Goal: Task Accomplishment & Management: Manage account settings

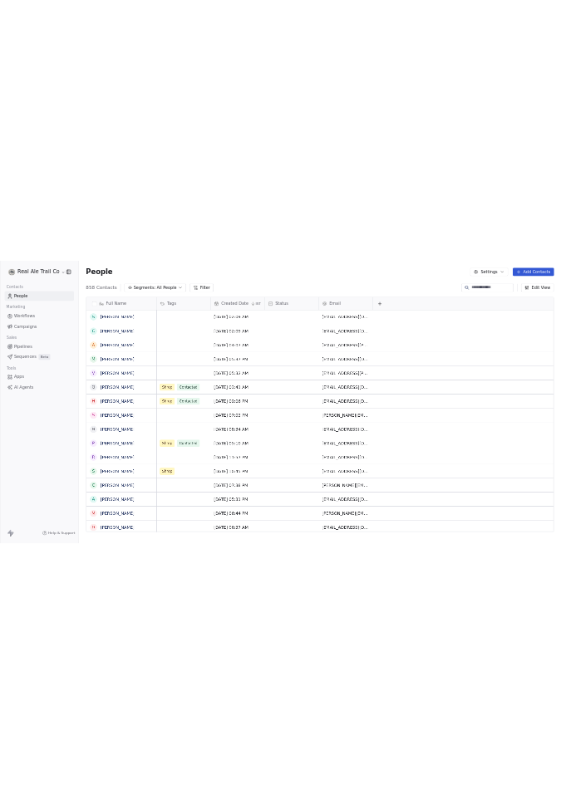
scroll to position [2, 0]
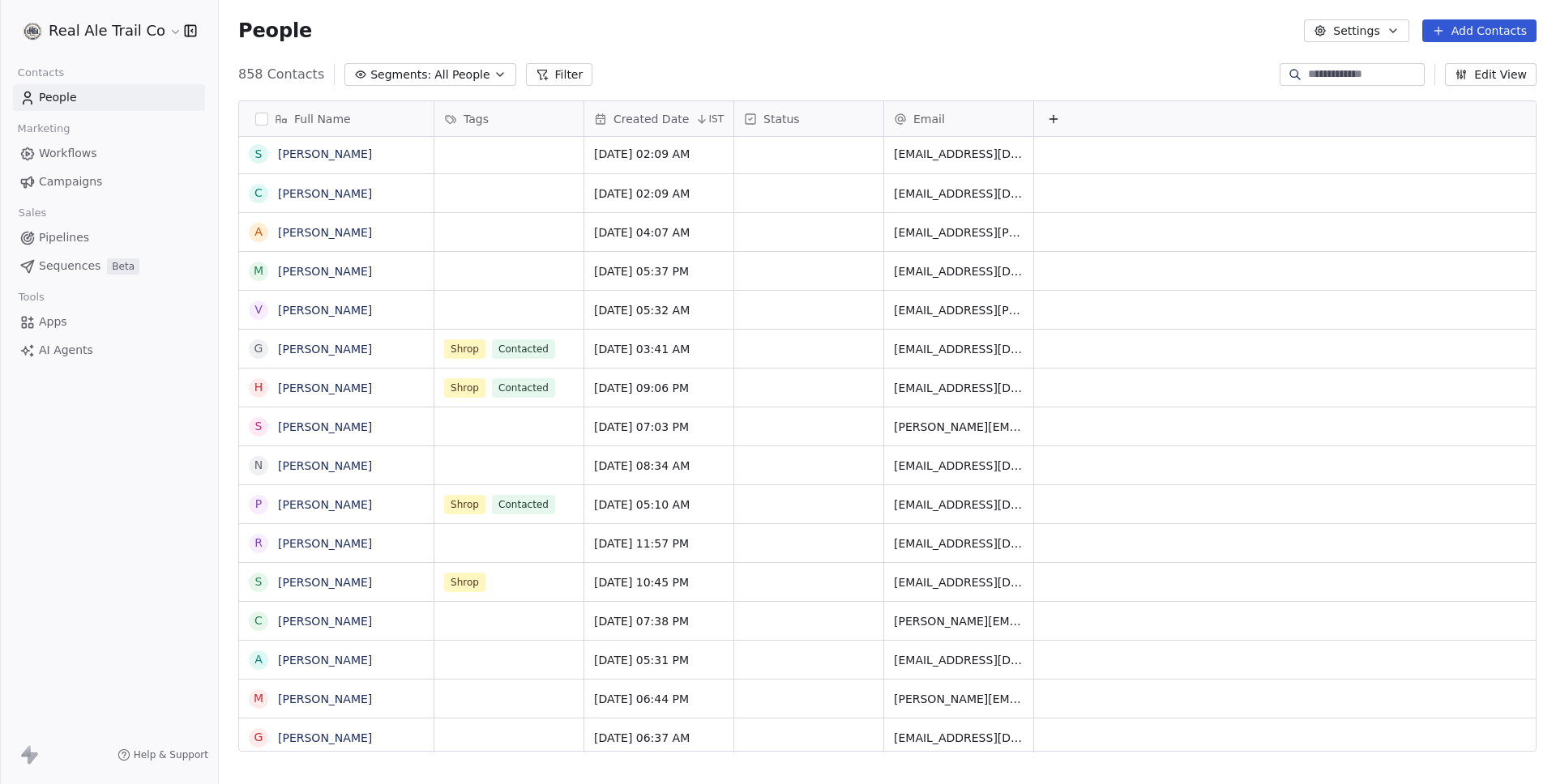
click at [650, 46] on div "People Settings Add Contacts" at bounding box center [887, 30] width 1337 height 61
click at [621, 48] on div "People Settings Add Contacts" at bounding box center [887, 30] width 1337 height 61
click at [963, 30] on div "People Settings Add Contacts" at bounding box center [887, 30] width 1298 height 22
drag, startPoint x: 691, startPoint y: 65, endPoint x: 379, endPoint y: 0, distance: 318.7
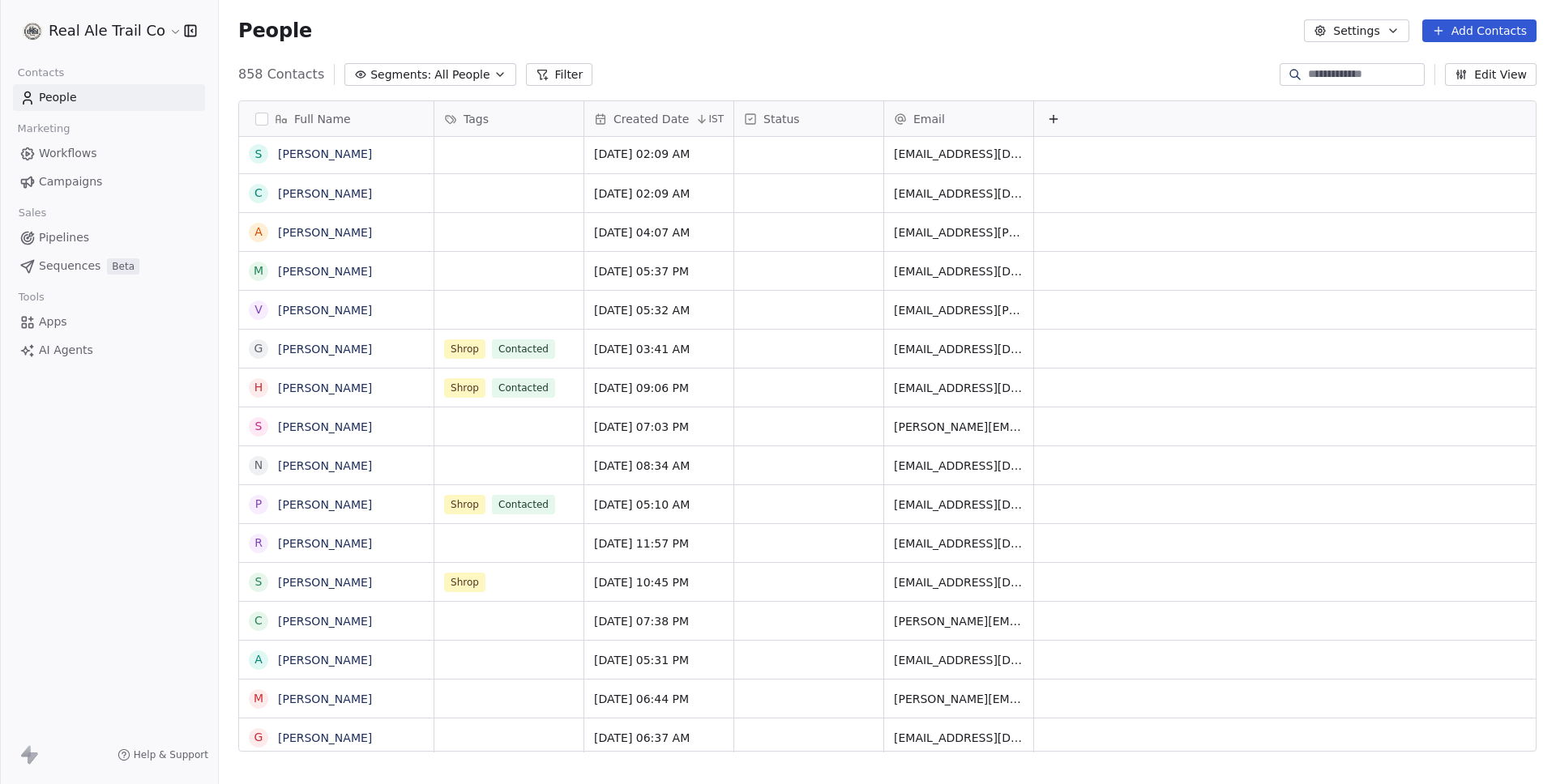
click at [689, 65] on div "858 Contacts Segments: All People Filter Edit View" at bounding box center [887, 74] width 1337 height 26
click at [114, 145] on link "Workflows" at bounding box center [108, 153] width 192 height 26
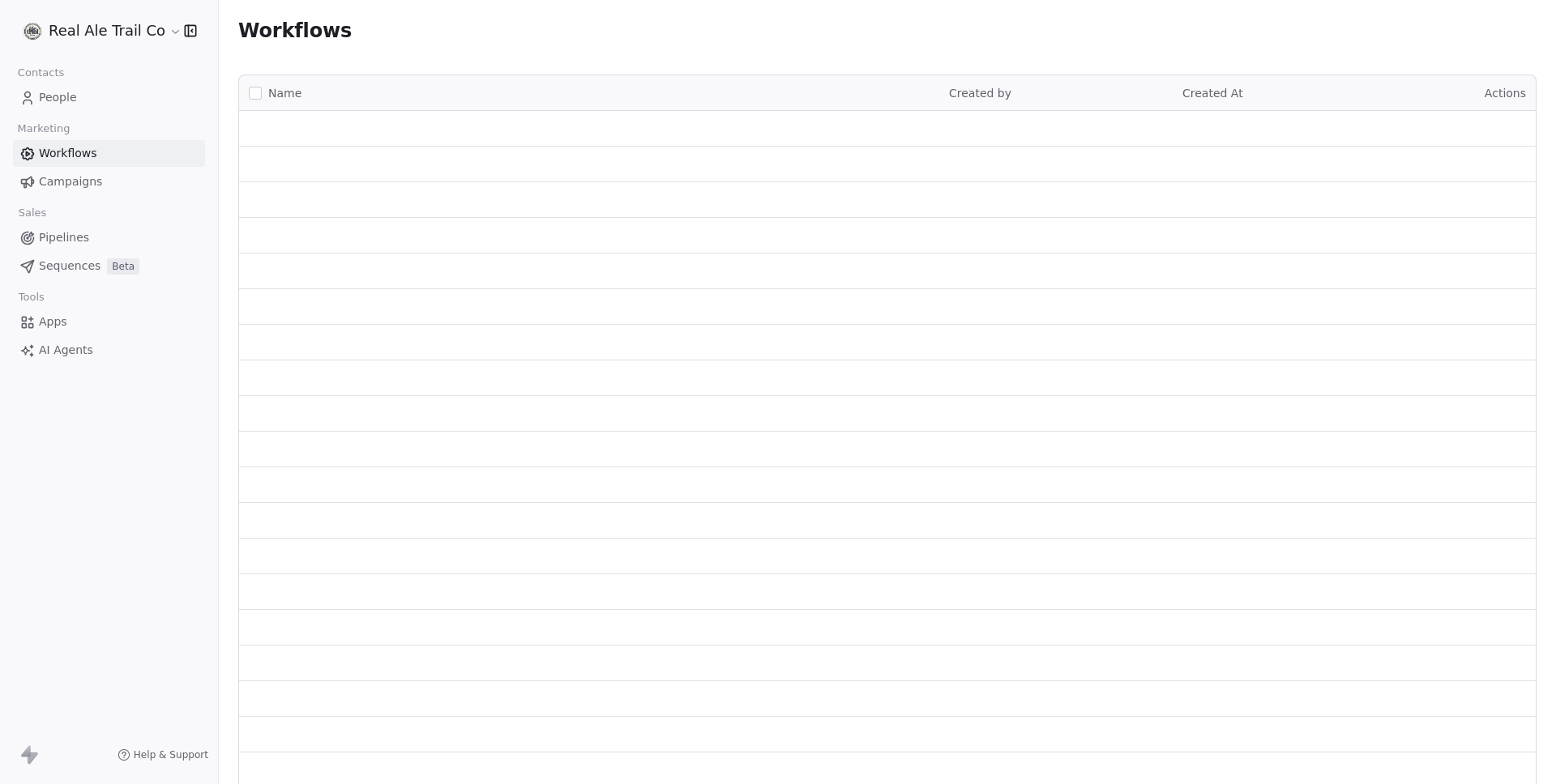
click at [73, 172] on link "Campaigns" at bounding box center [108, 181] width 192 height 26
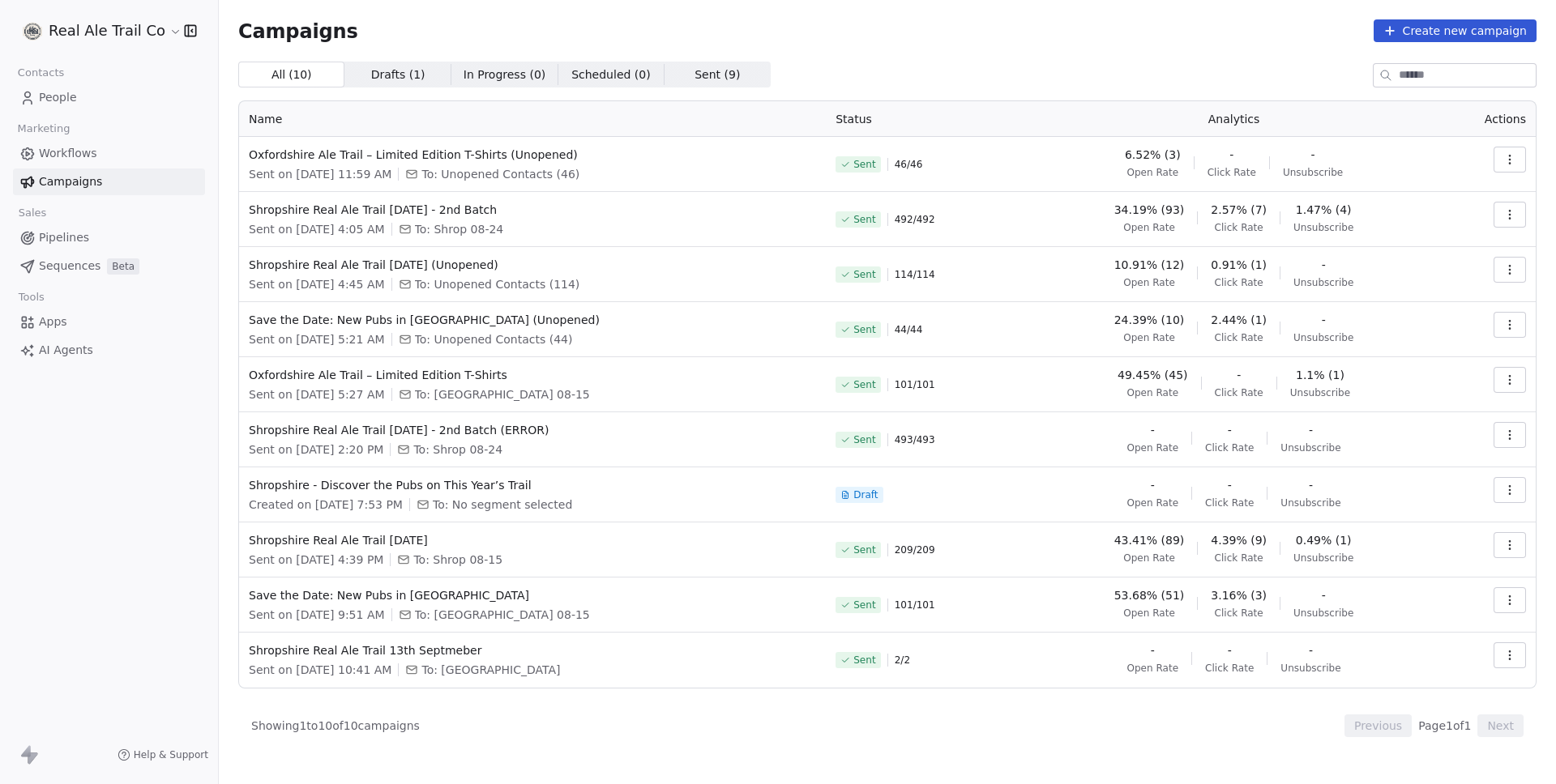
click at [1520, 438] on button "button" at bounding box center [1509, 435] width 32 height 26
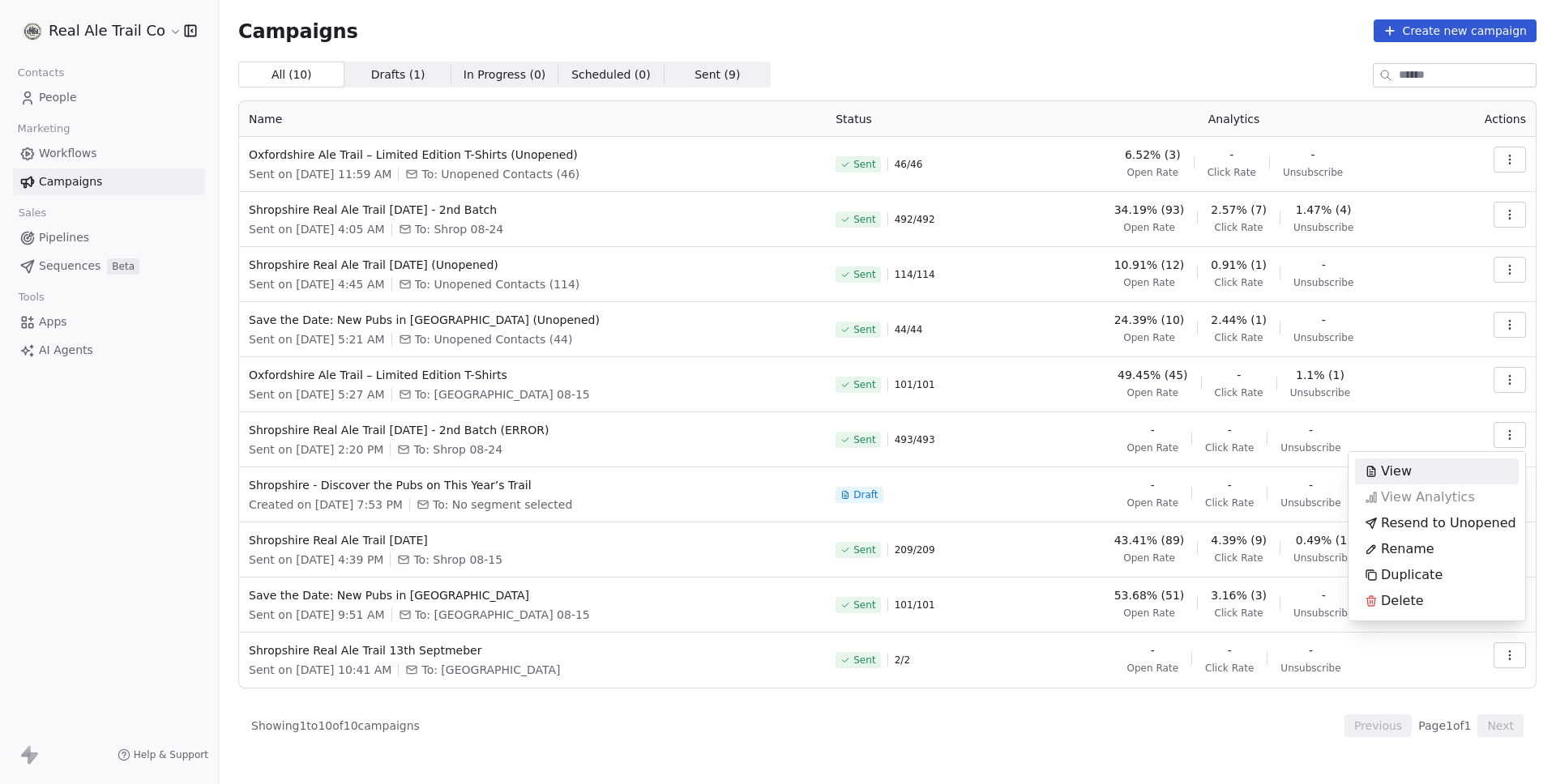
click at [1110, 27] on html "Real Ale Trail Co Contacts People Marketing Workflows Campaigns Sales Pipelines…" at bounding box center [778, 392] width 1556 height 784
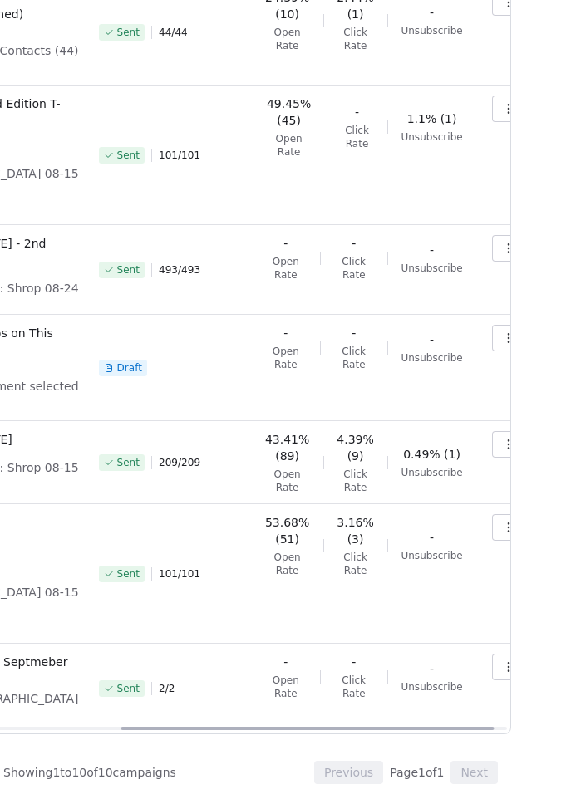
scroll to position [559, 30]
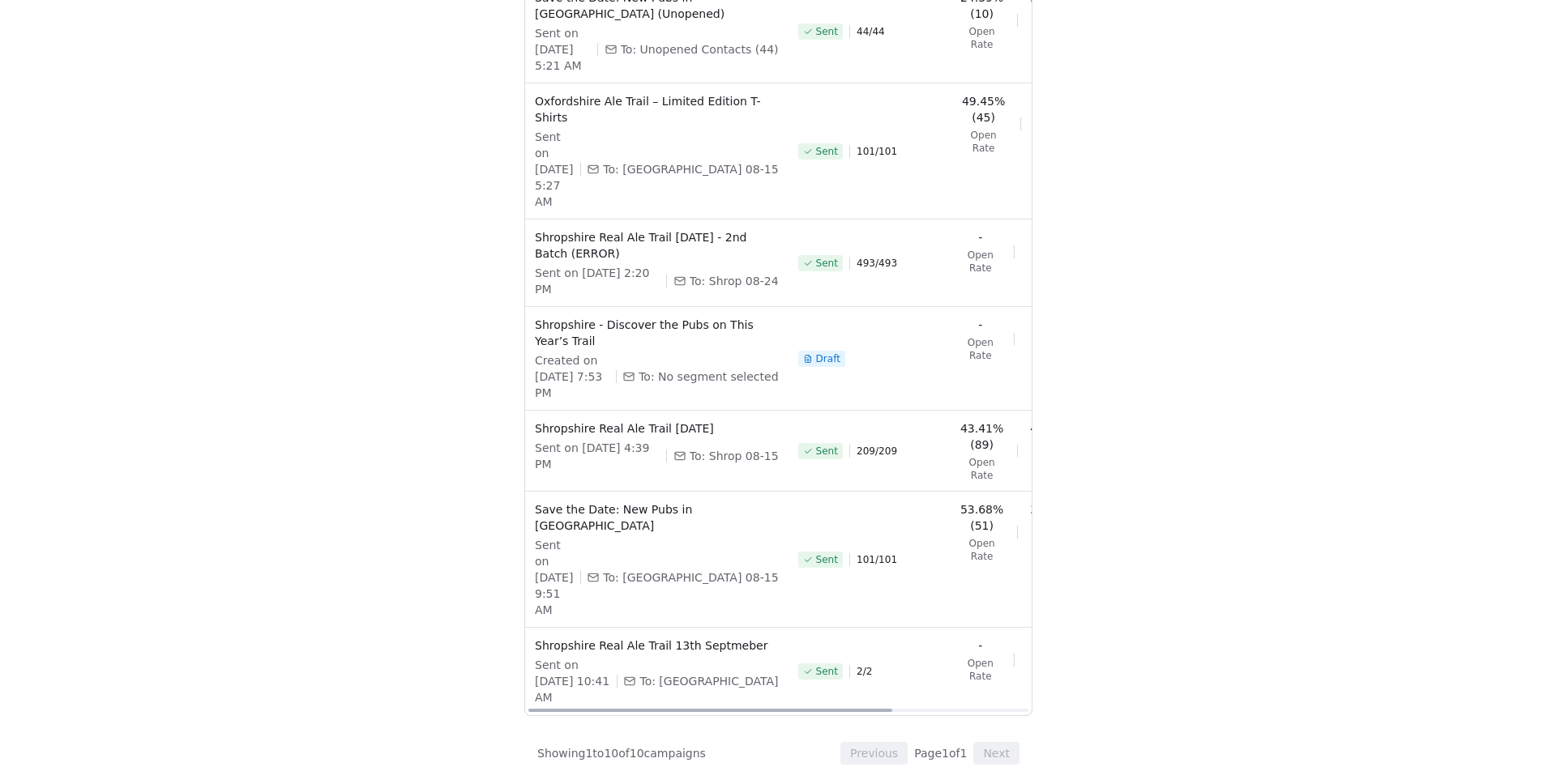
scroll to position [545, 0]
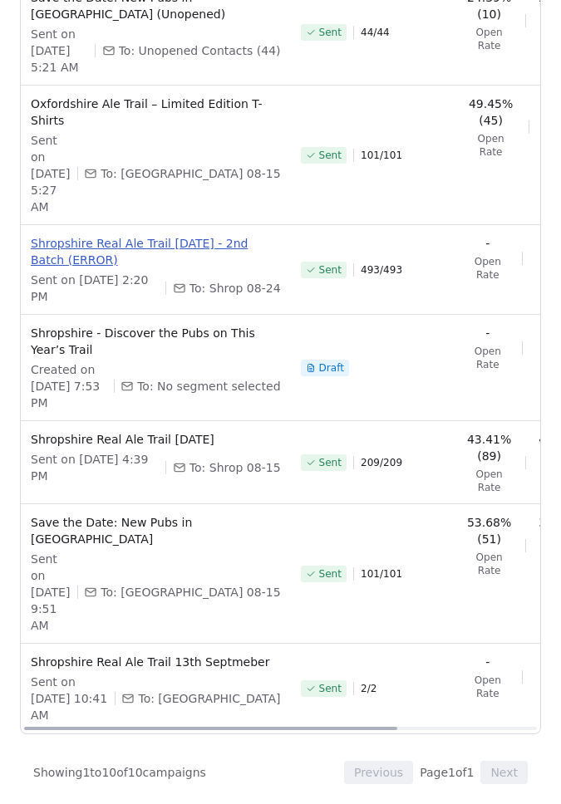
click at [174, 268] on span "Shropshire Real Ale Trail [DATE] - 2nd Batch (ERROR)" at bounding box center [156, 251] width 250 height 33
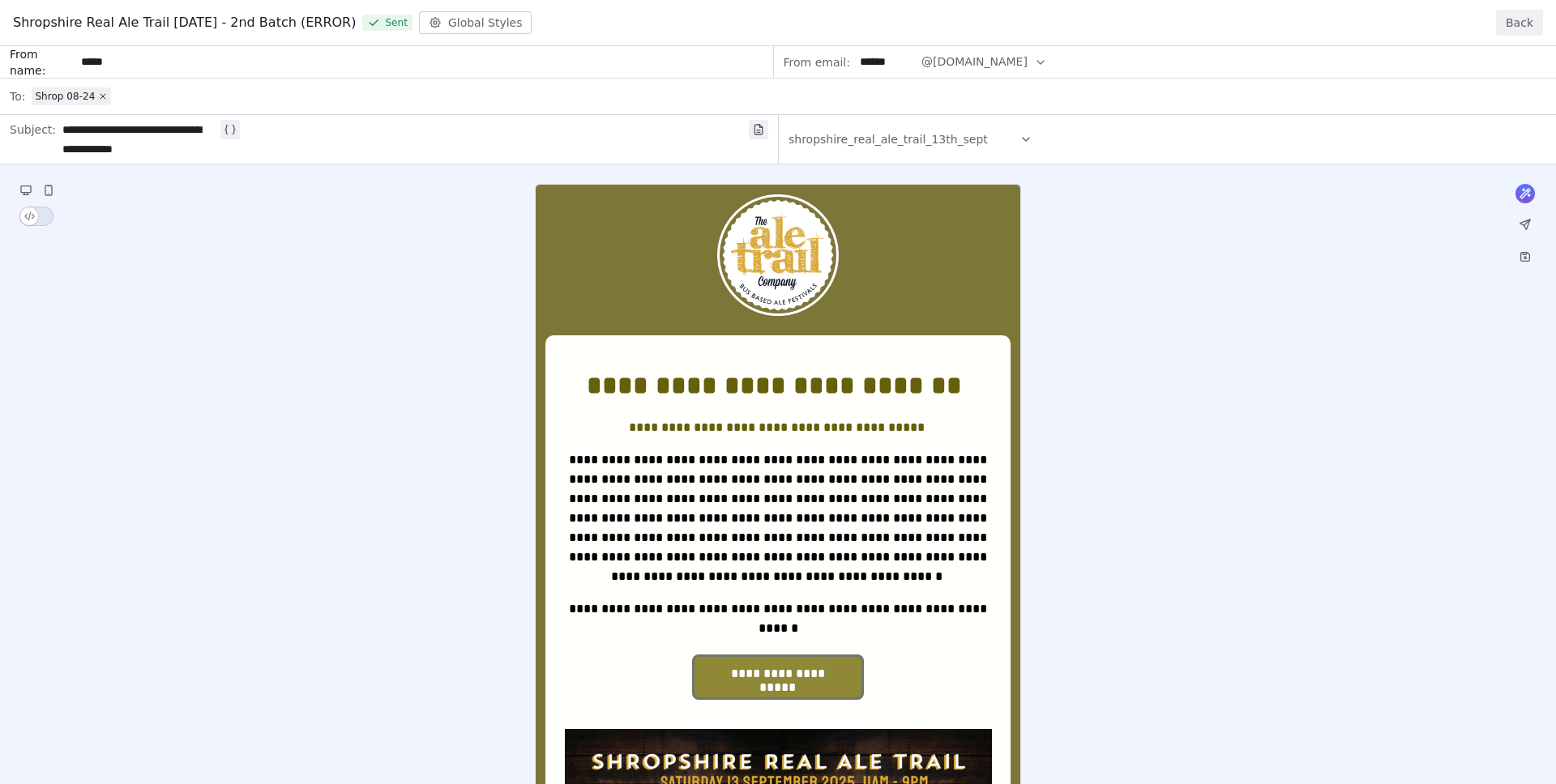
scroll to position [0, 0]
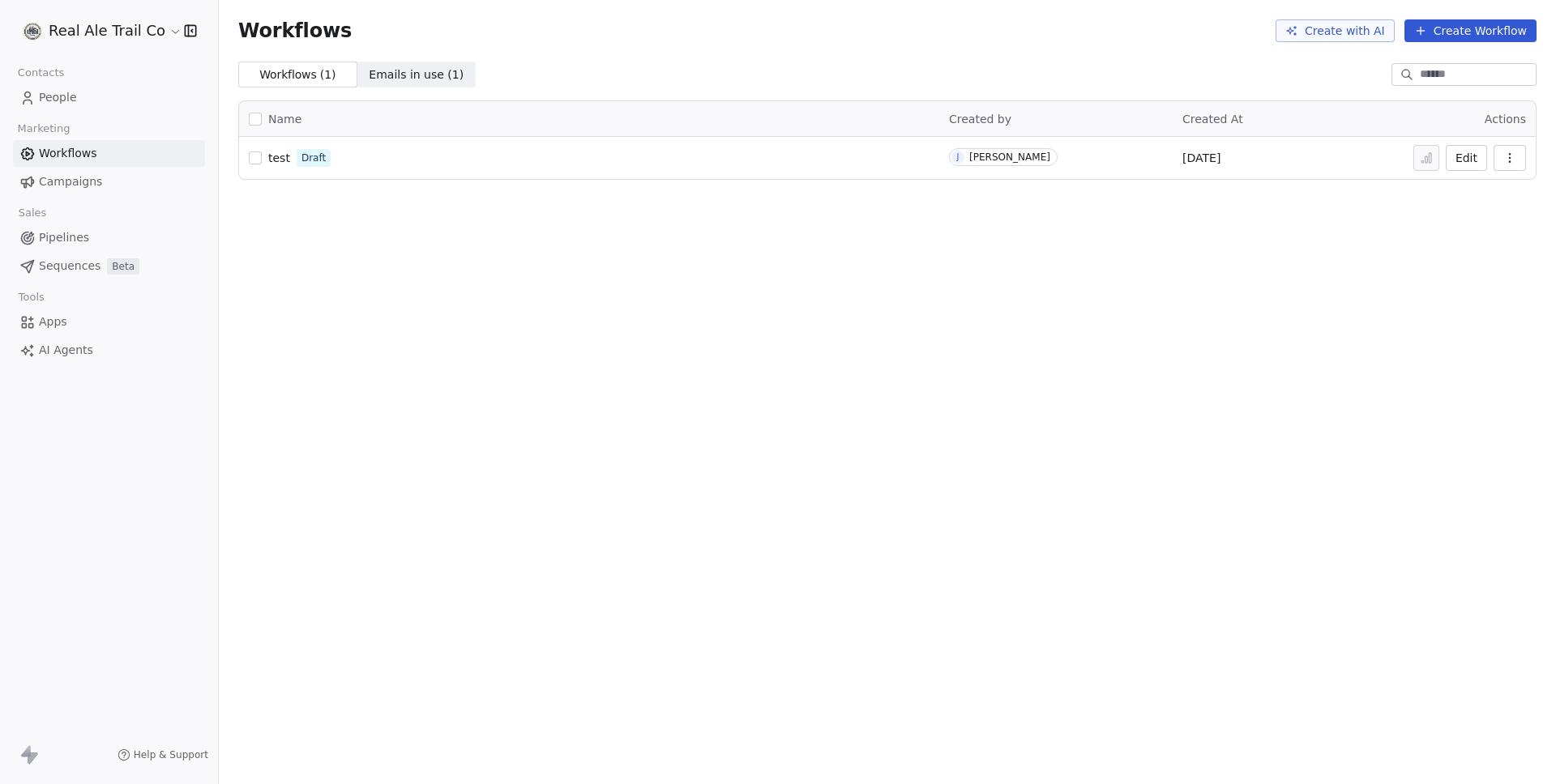
click at [63, 97] on span "People" at bounding box center [58, 97] width 38 height 17
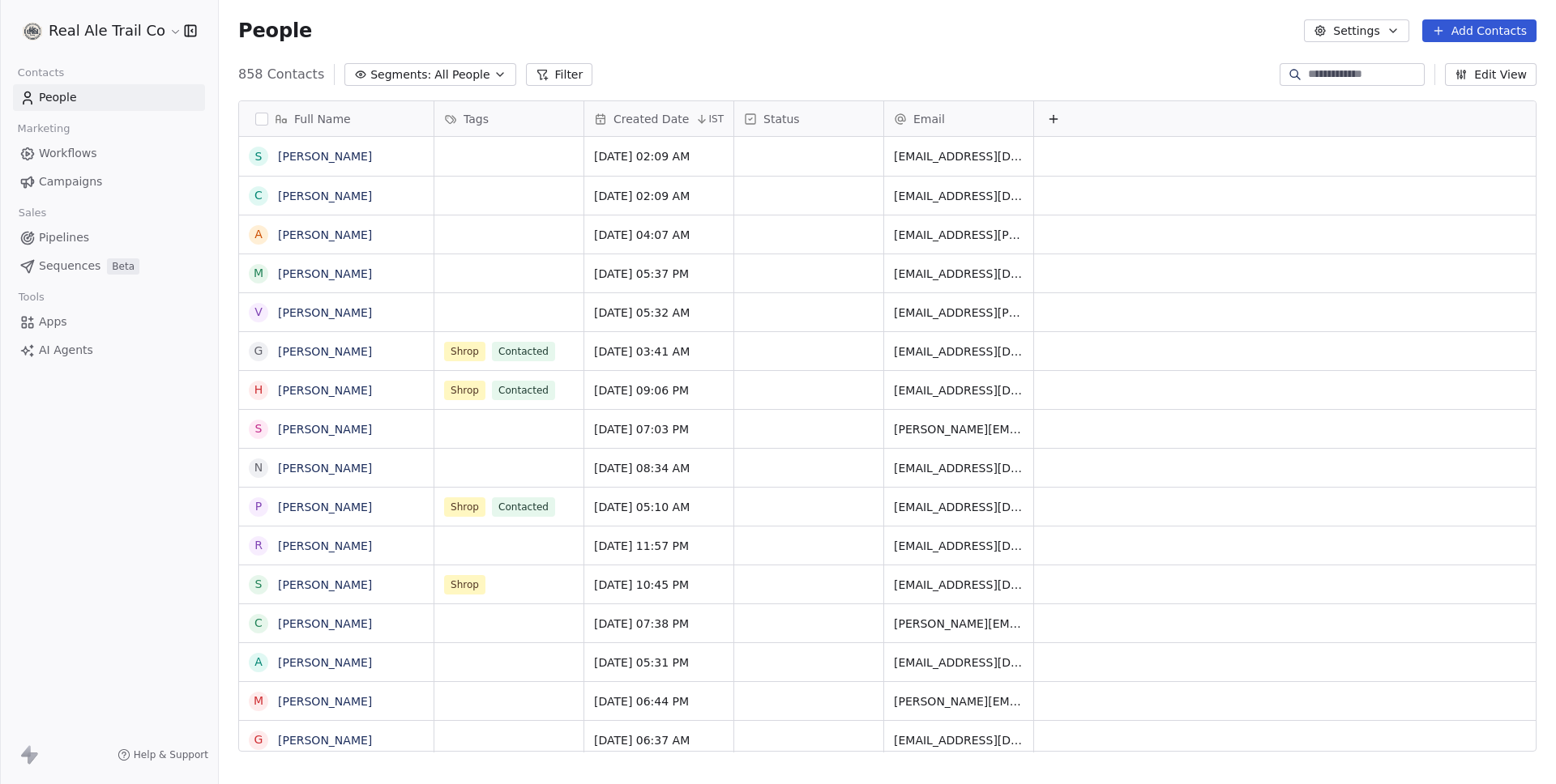
scroll to position [678, 1325]
click at [380, 78] on span "Segments:" at bounding box center [401, 74] width 60 height 17
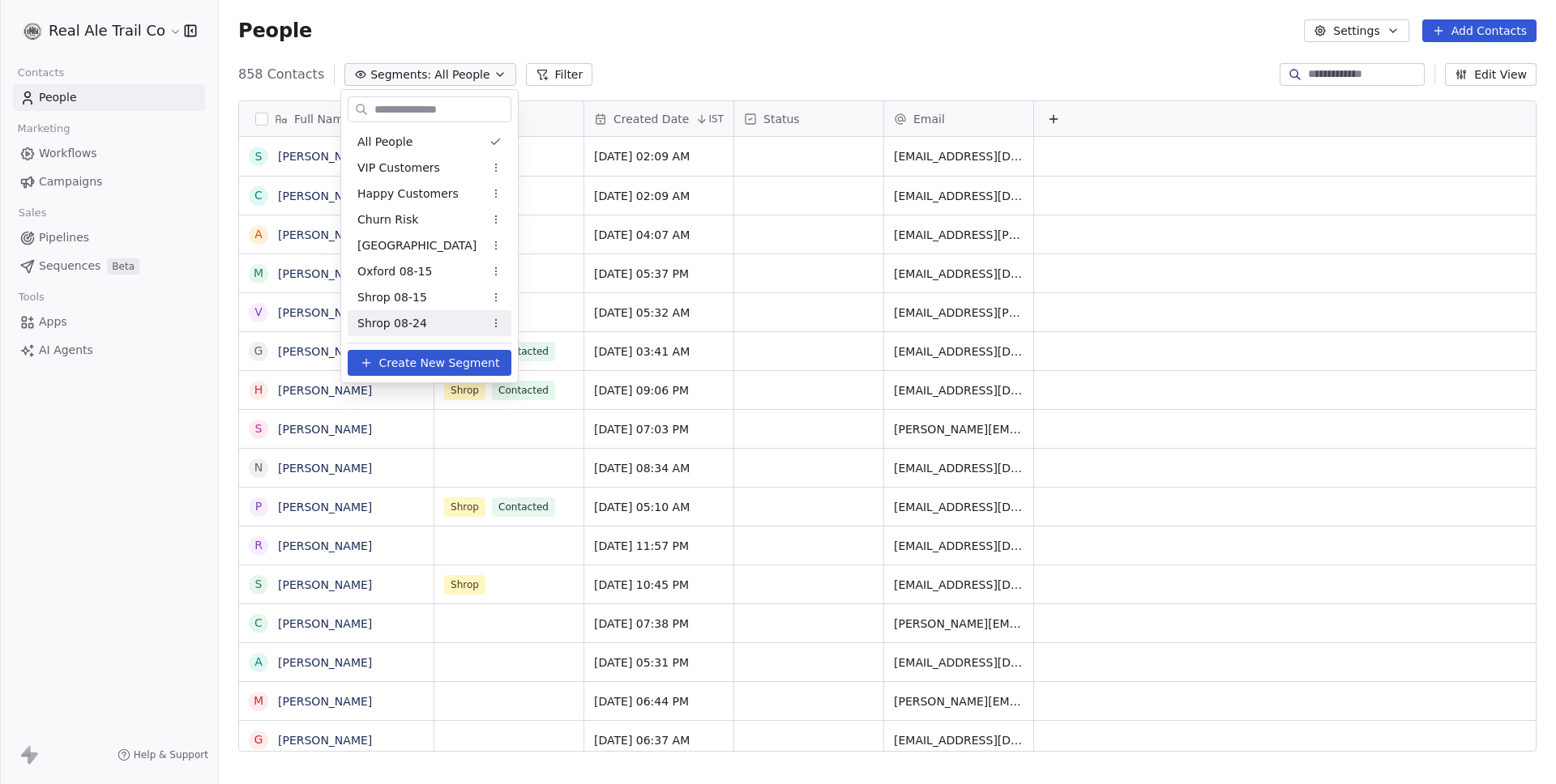
click at [439, 310] on div "Shrop 08-24" at bounding box center [429, 323] width 164 height 26
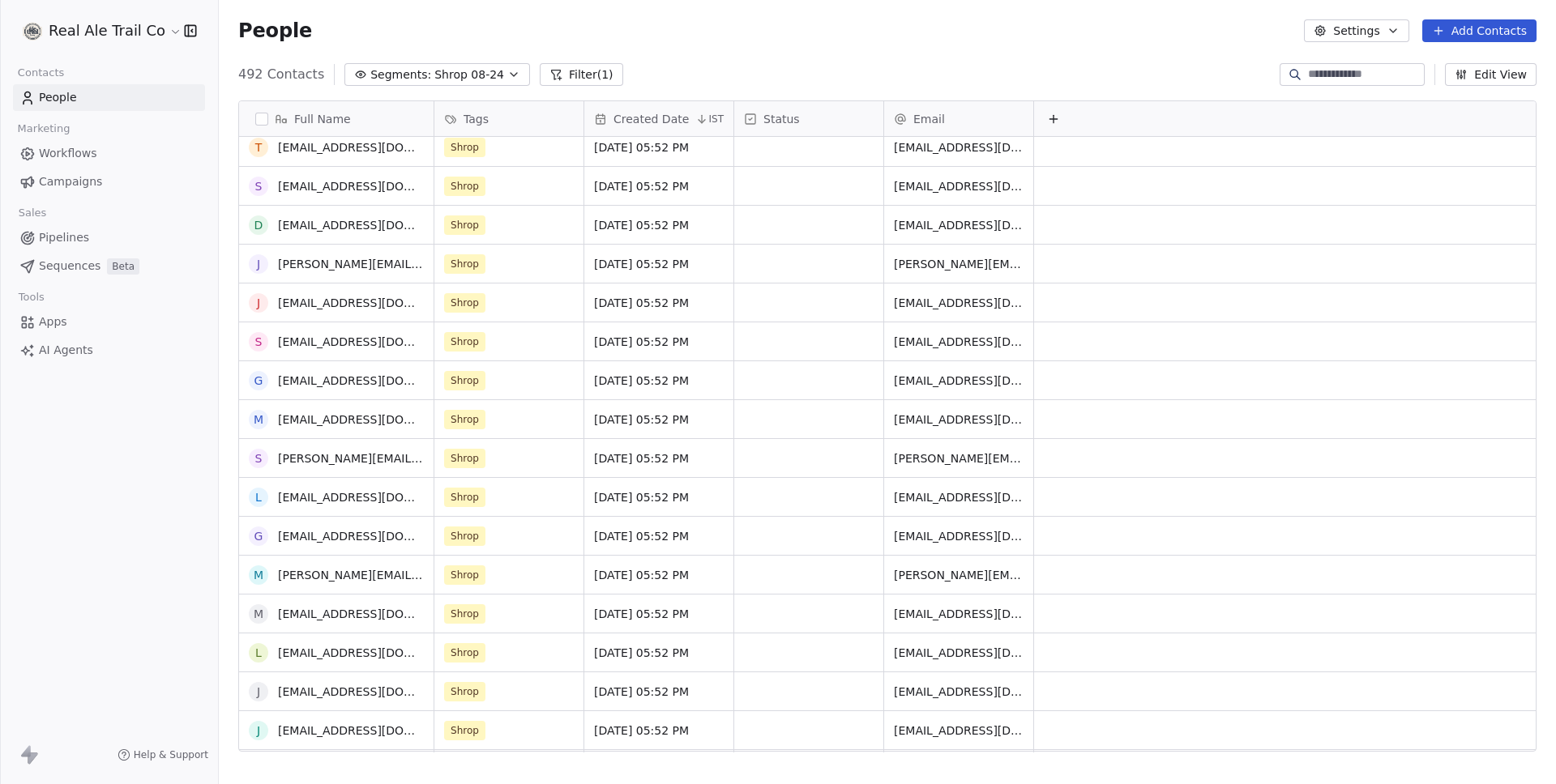
scroll to position [0, 0]
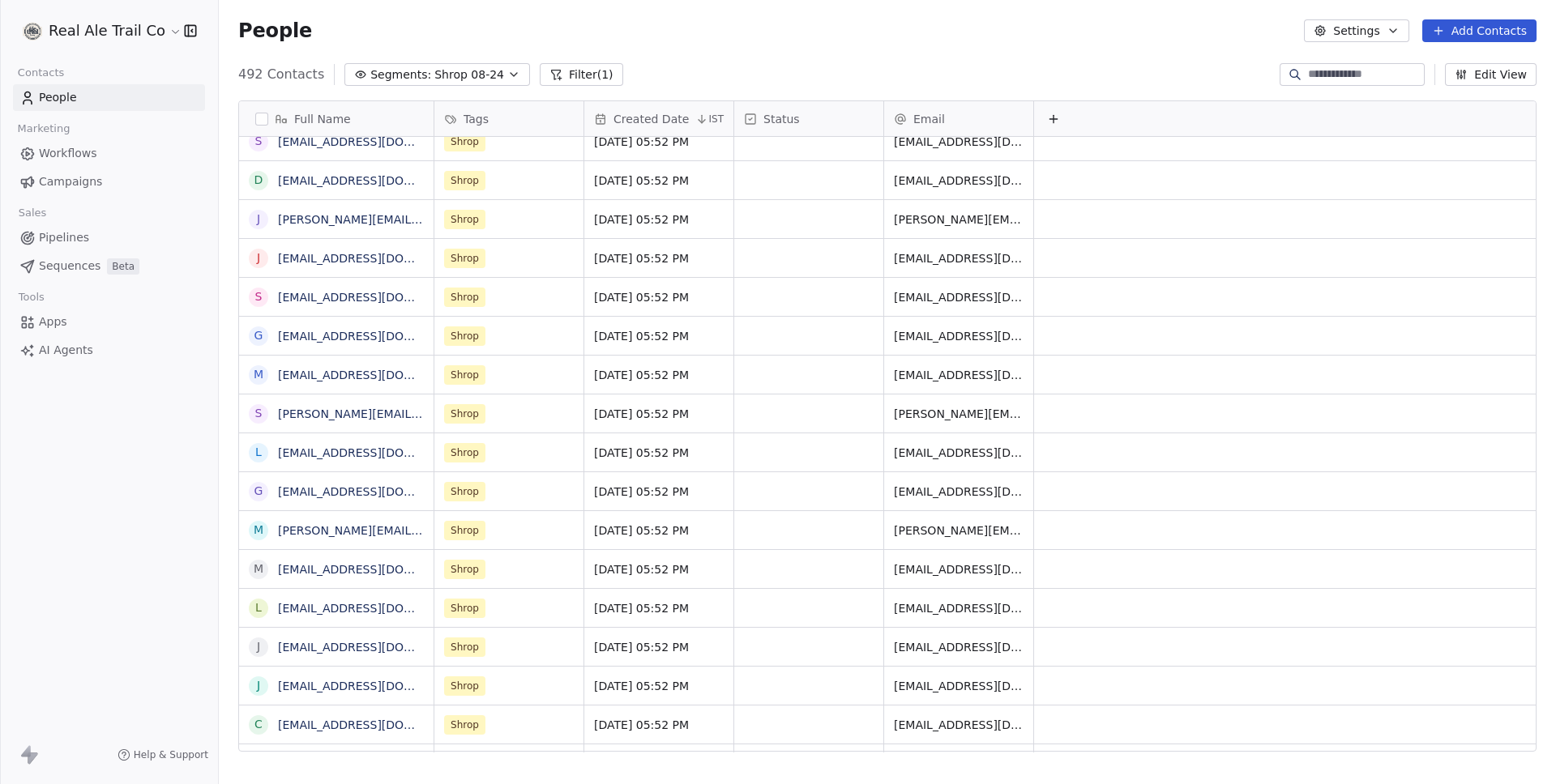
click at [546, 117] on icon at bounding box center [1053, 118] width 13 height 13
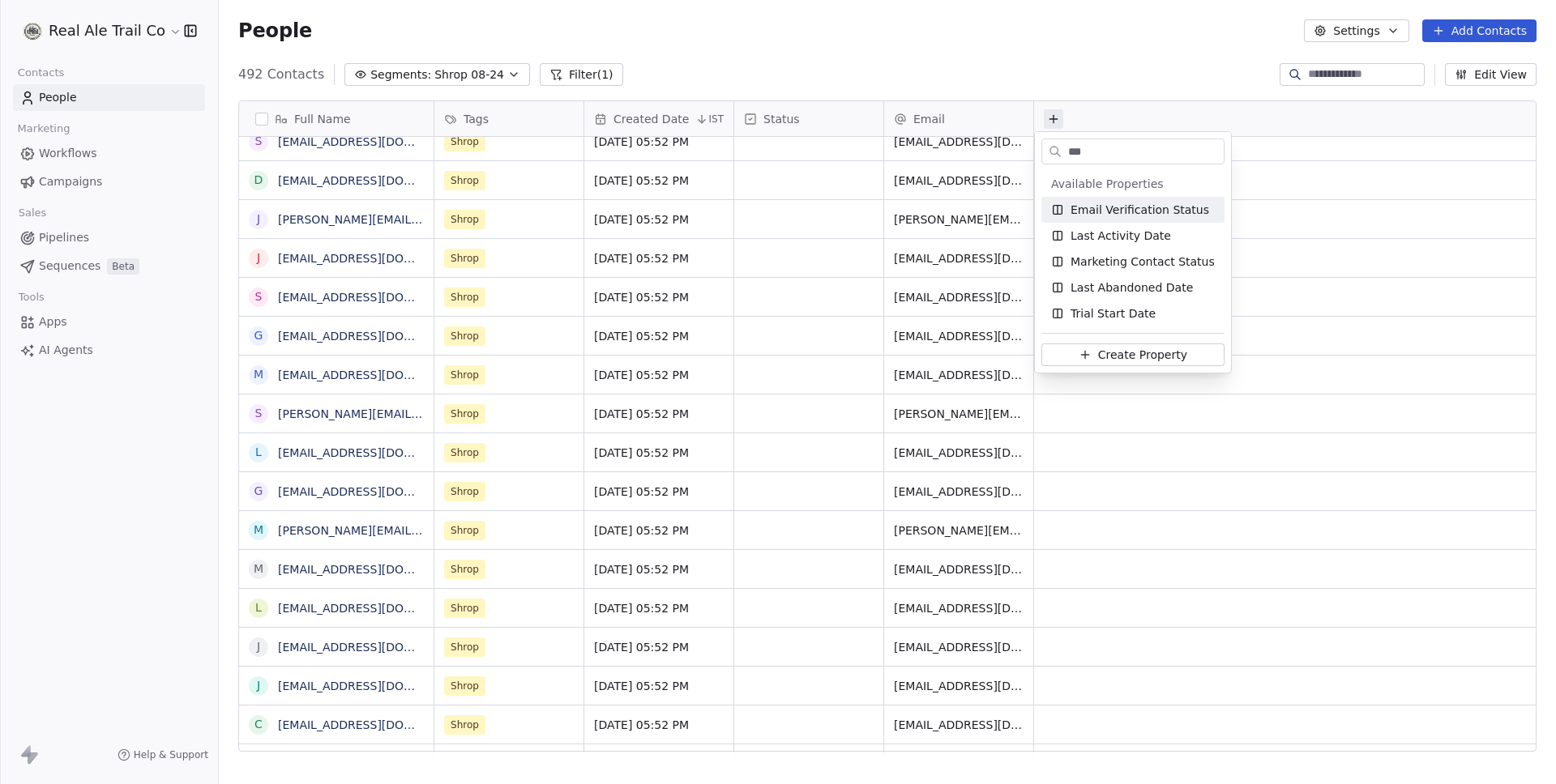
type input "***"
click at [546, 217] on span "Email Verification Status" at bounding box center [1139, 210] width 139 height 17
click at [546, 66] on html "Real Ale Trail Co Contacts People Marketing Workflows Campaigns Sales Pipelines…" at bounding box center [778, 392] width 1556 height 784
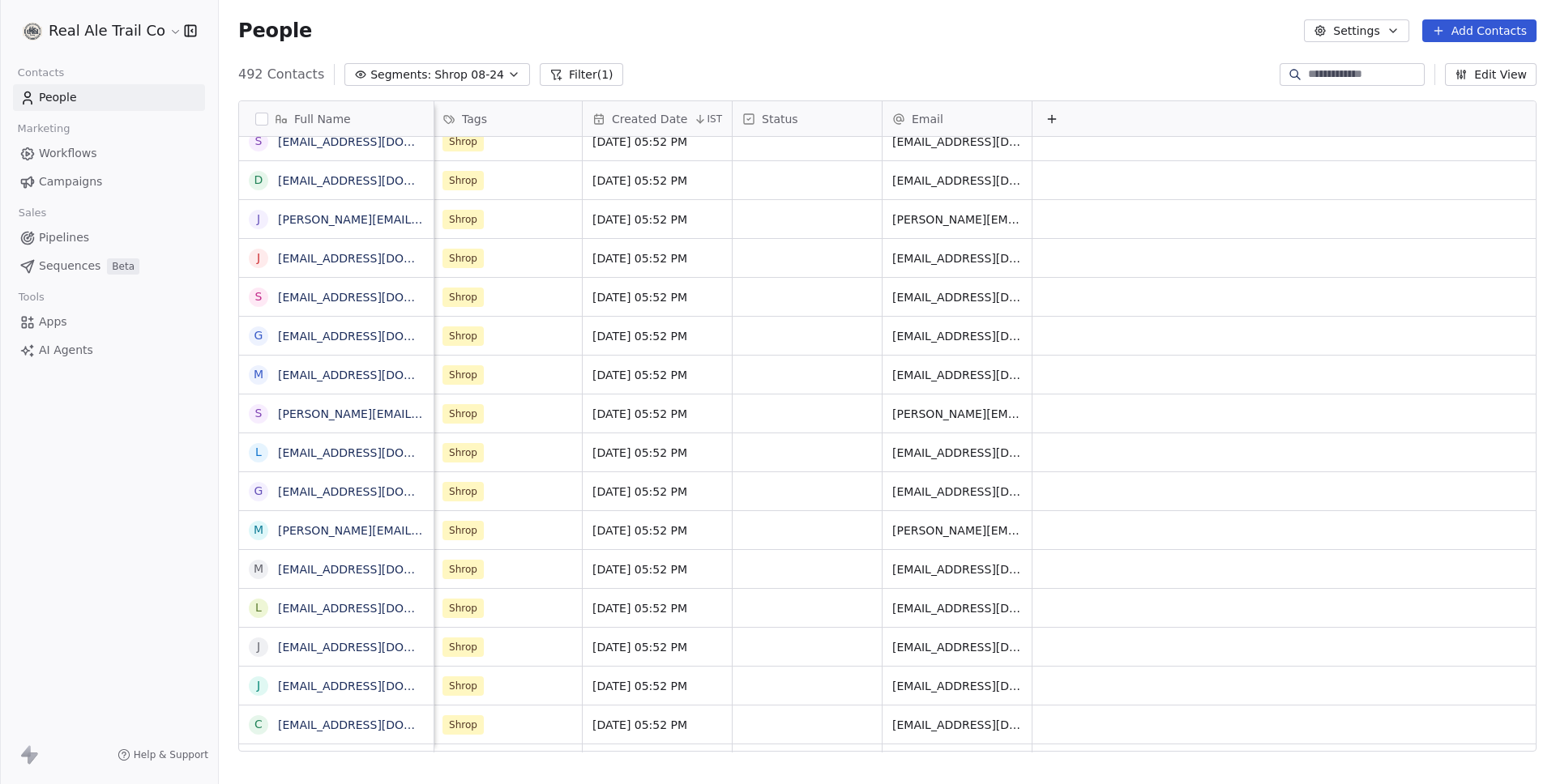
click at [546, 73] on button "Edit View" at bounding box center [1491, 74] width 92 height 22
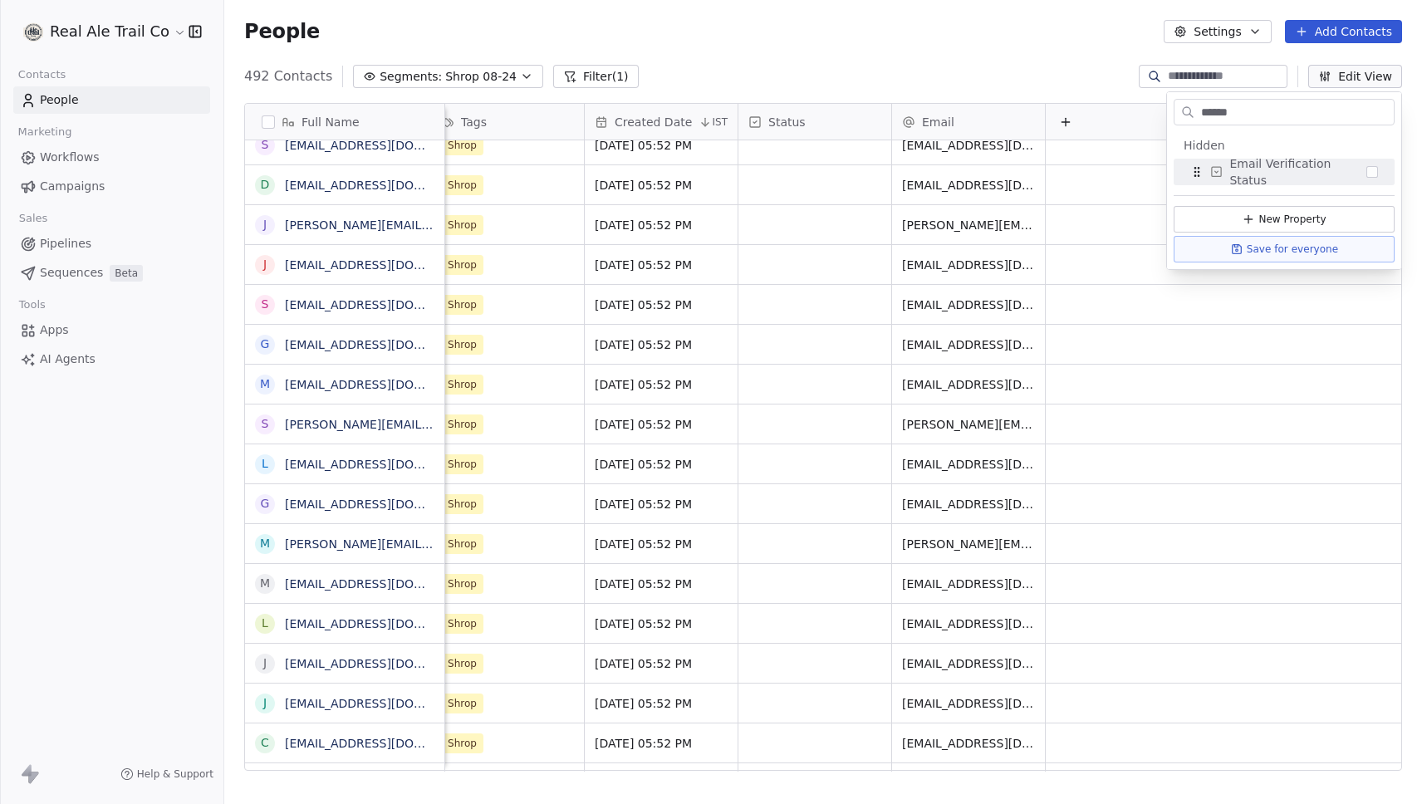
type input "******"
click at [560, 165] on span "Email Verification Status" at bounding box center [1298, 171] width 137 height 33
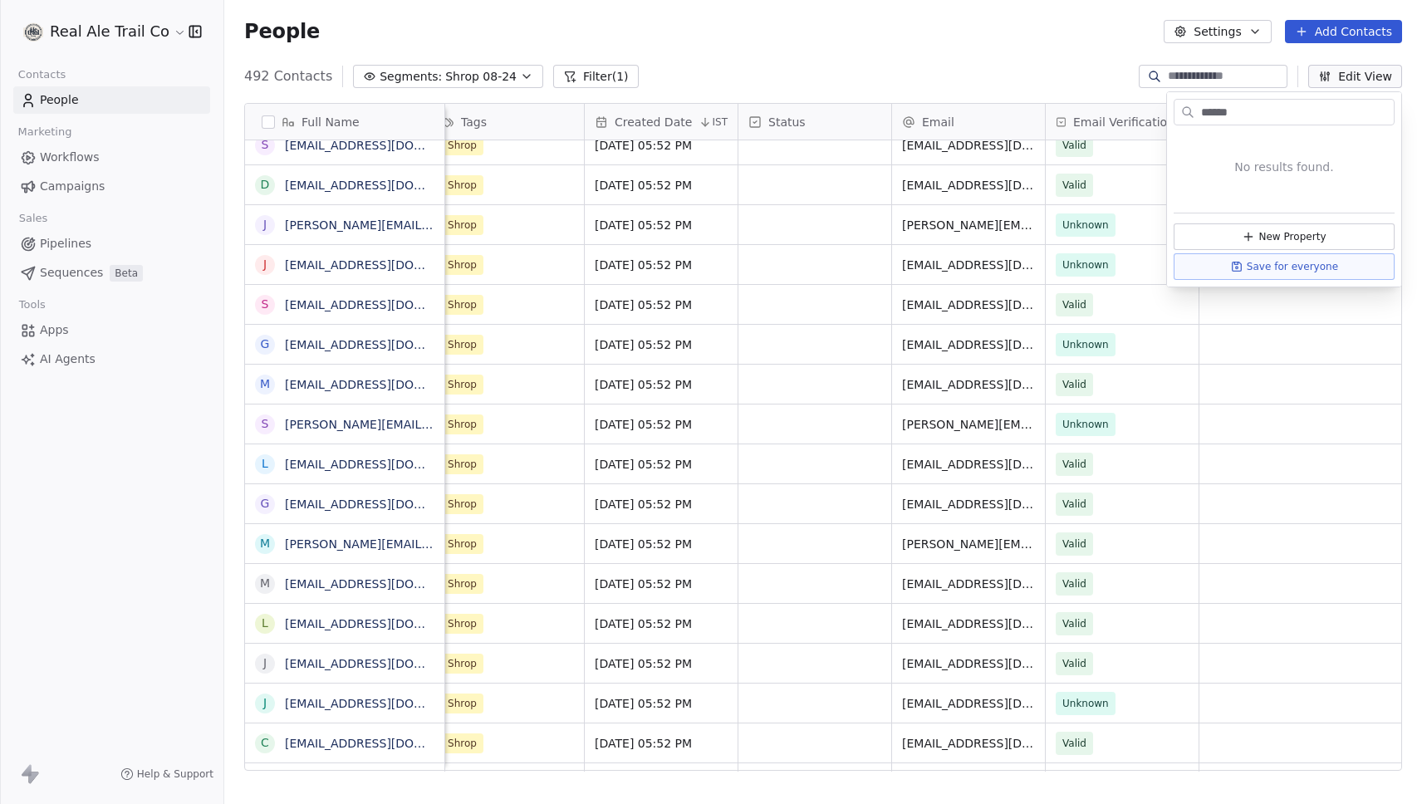
click at [560, 49] on div "People Settings Add Contacts" at bounding box center [823, 31] width 1198 height 63
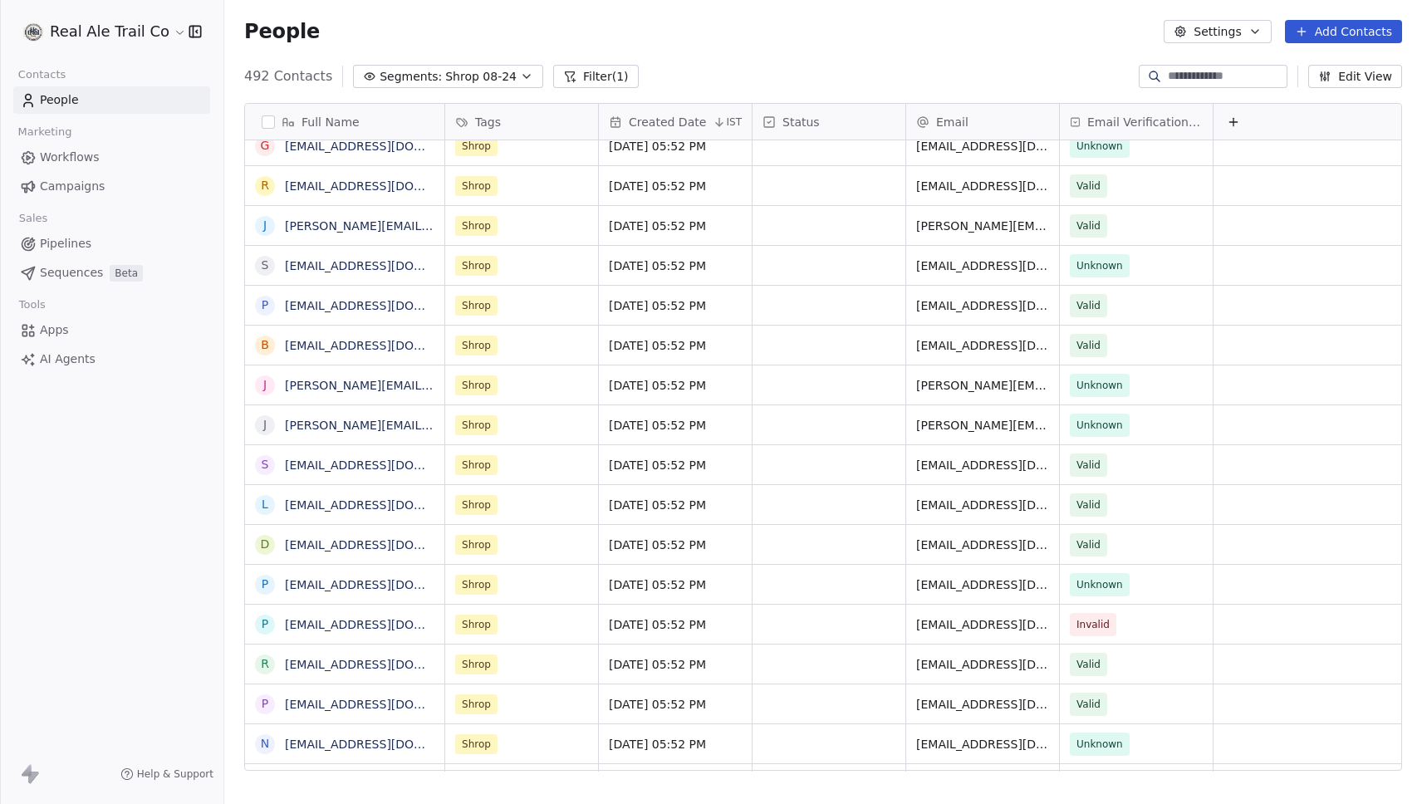
click at [560, 73] on button "Filter (1)" at bounding box center [596, 76] width 86 height 23
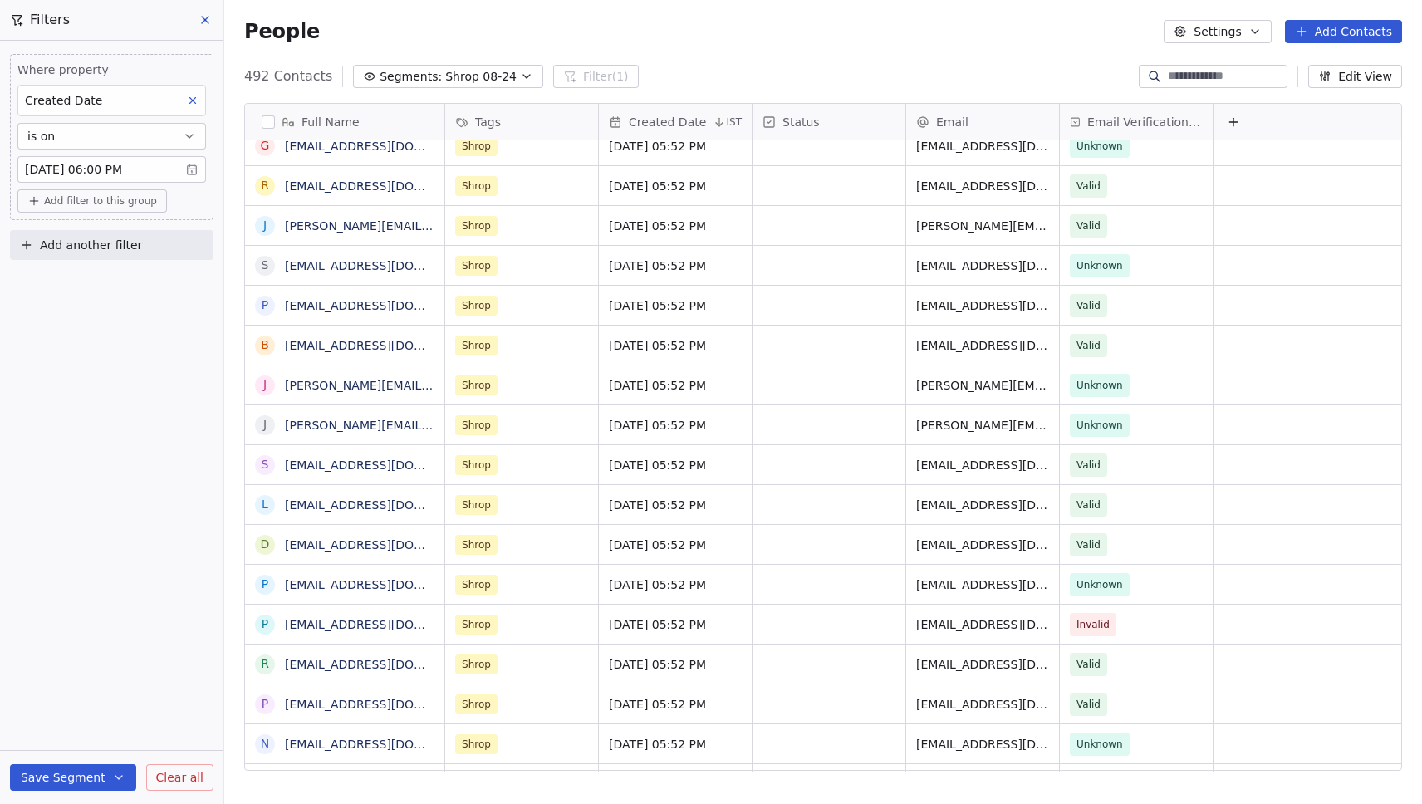
click at [77, 259] on button "Add another filter" at bounding box center [112, 245] width 204 height 30
click at [80, 283] on span "Contact properties" at bounding box center [81, 284] width 108 height 17
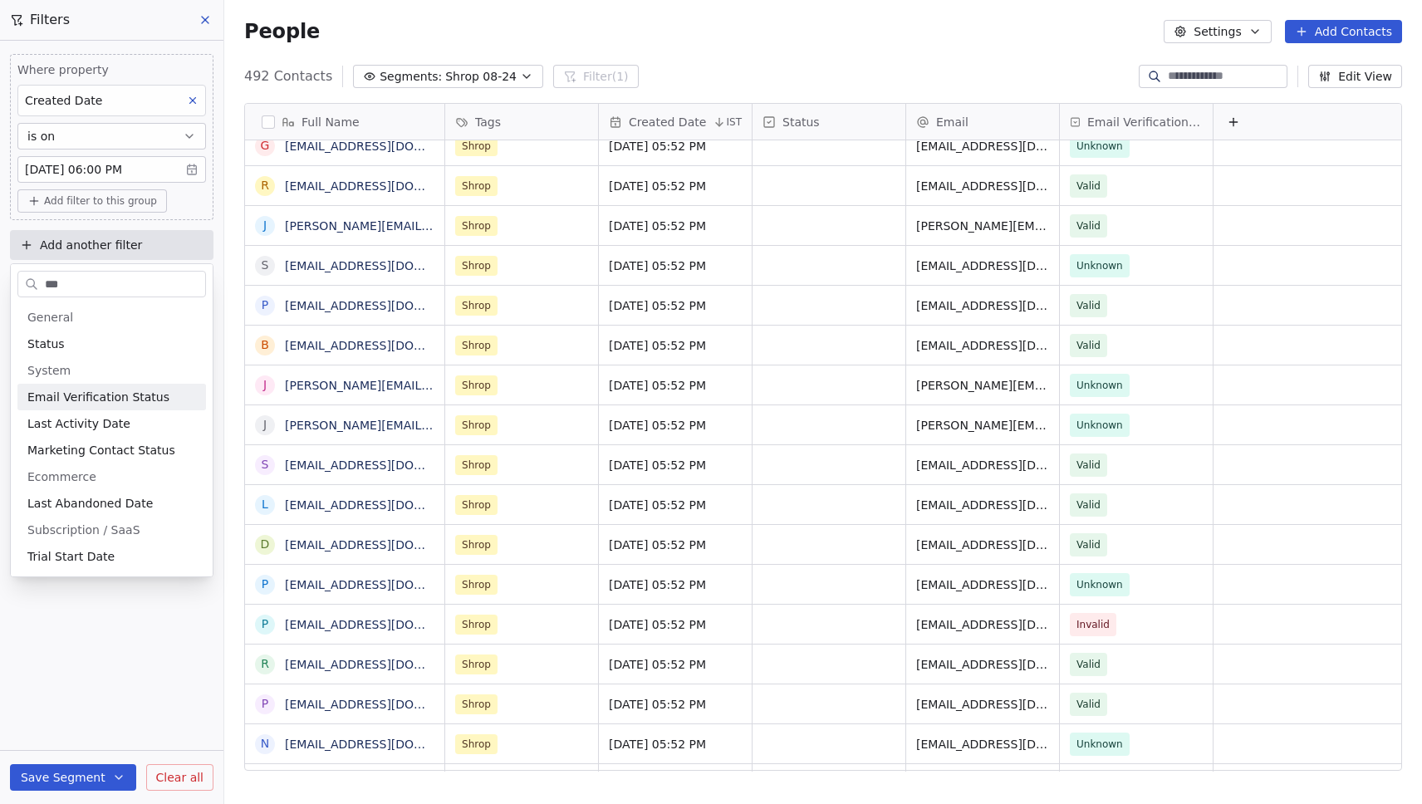
type input "***"
click at [93, 399] on span "Email Verification Status" at bounding box center [98, 397] width 142 height 17
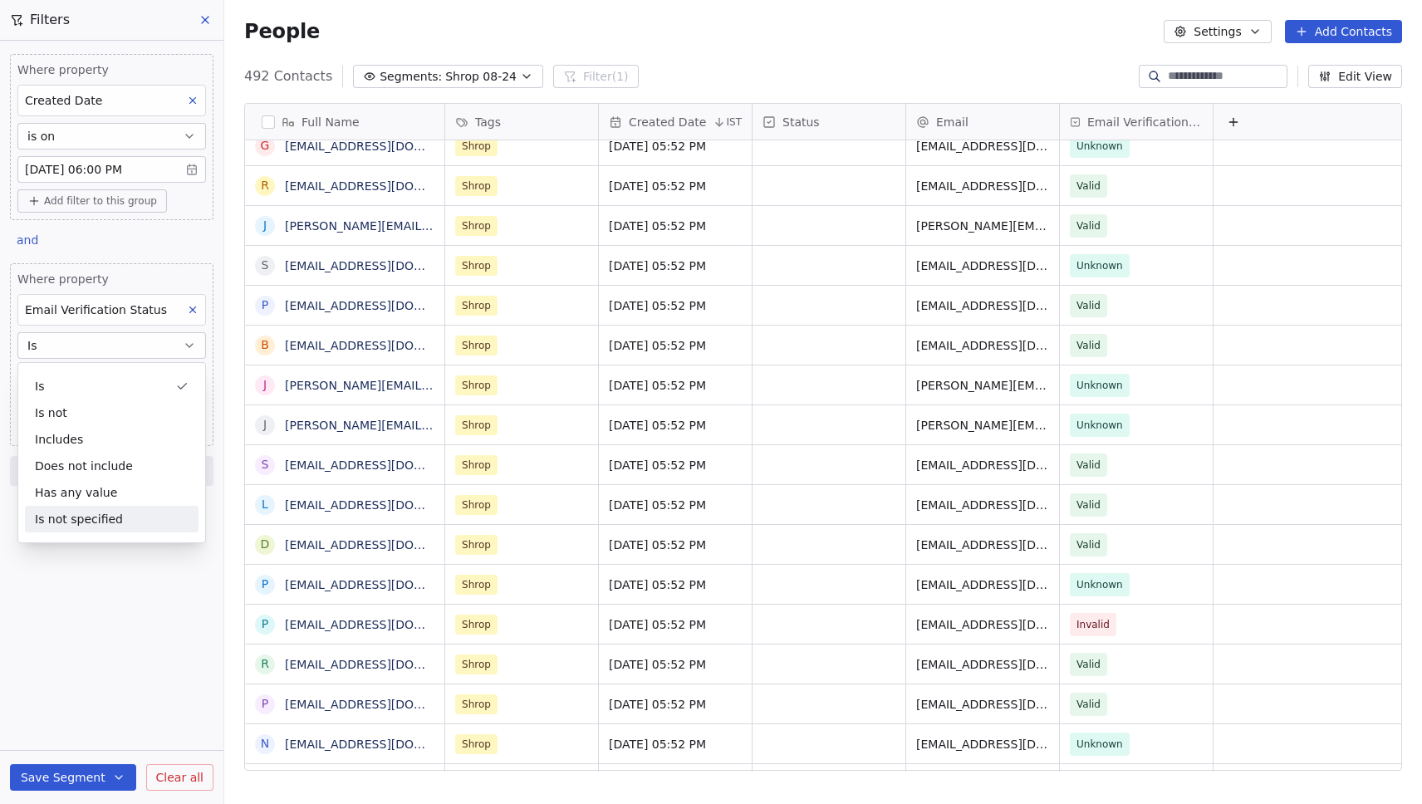
drag, startPoint x: 86, startPoint y: 609, endPoint x: 89, endPoint y: 393, distance: 216.0
click at [86, 606] on div "Where property Created Date is on [DATE] 06:00 PM Add filter to this group and …" at bounding box center [111, 422] width 223 height 763
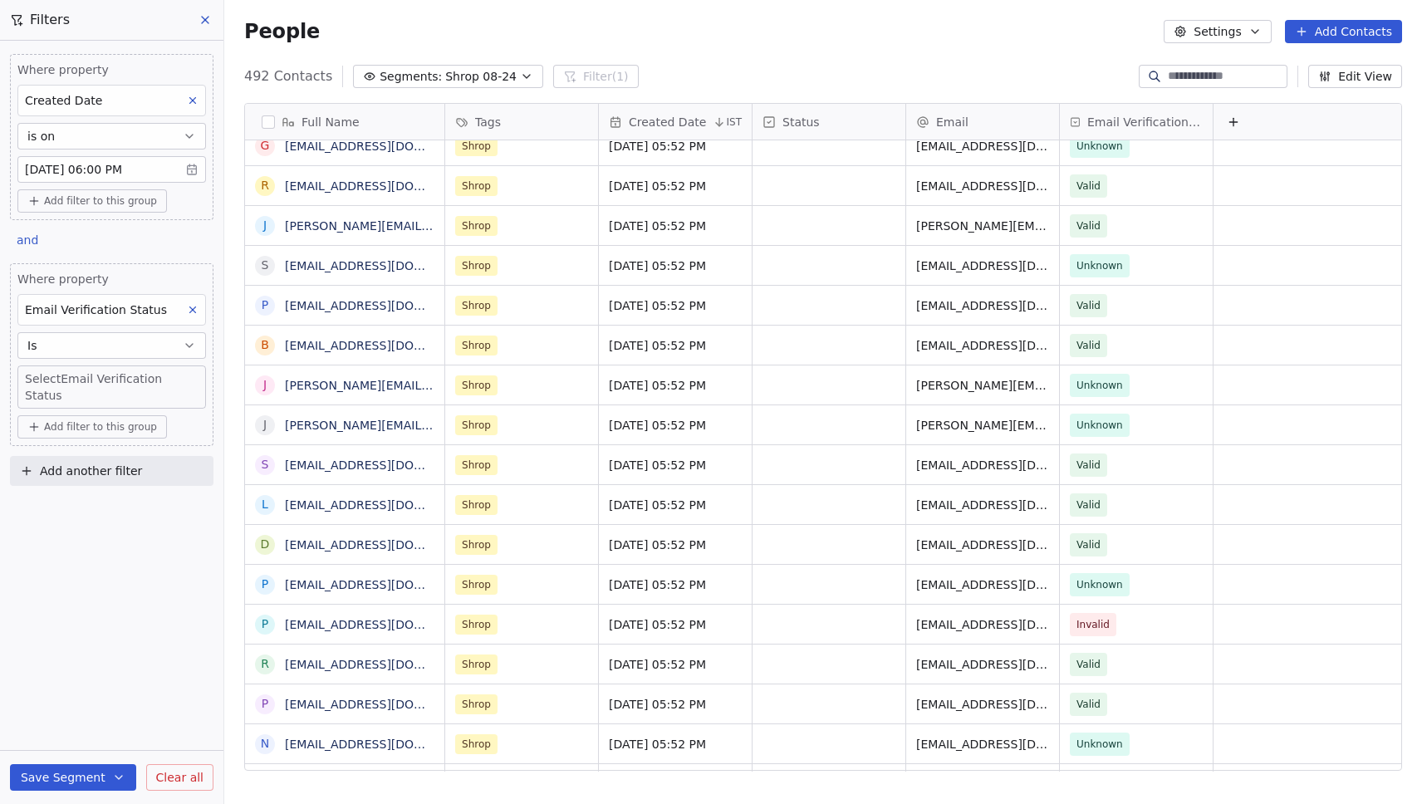
click at [85, 372] on body "Real Ale Trail Co Contacts People Marketing Workflows Campaigns Sales Pipelines…" at bounding box center [711, 402] width 1422 height 804
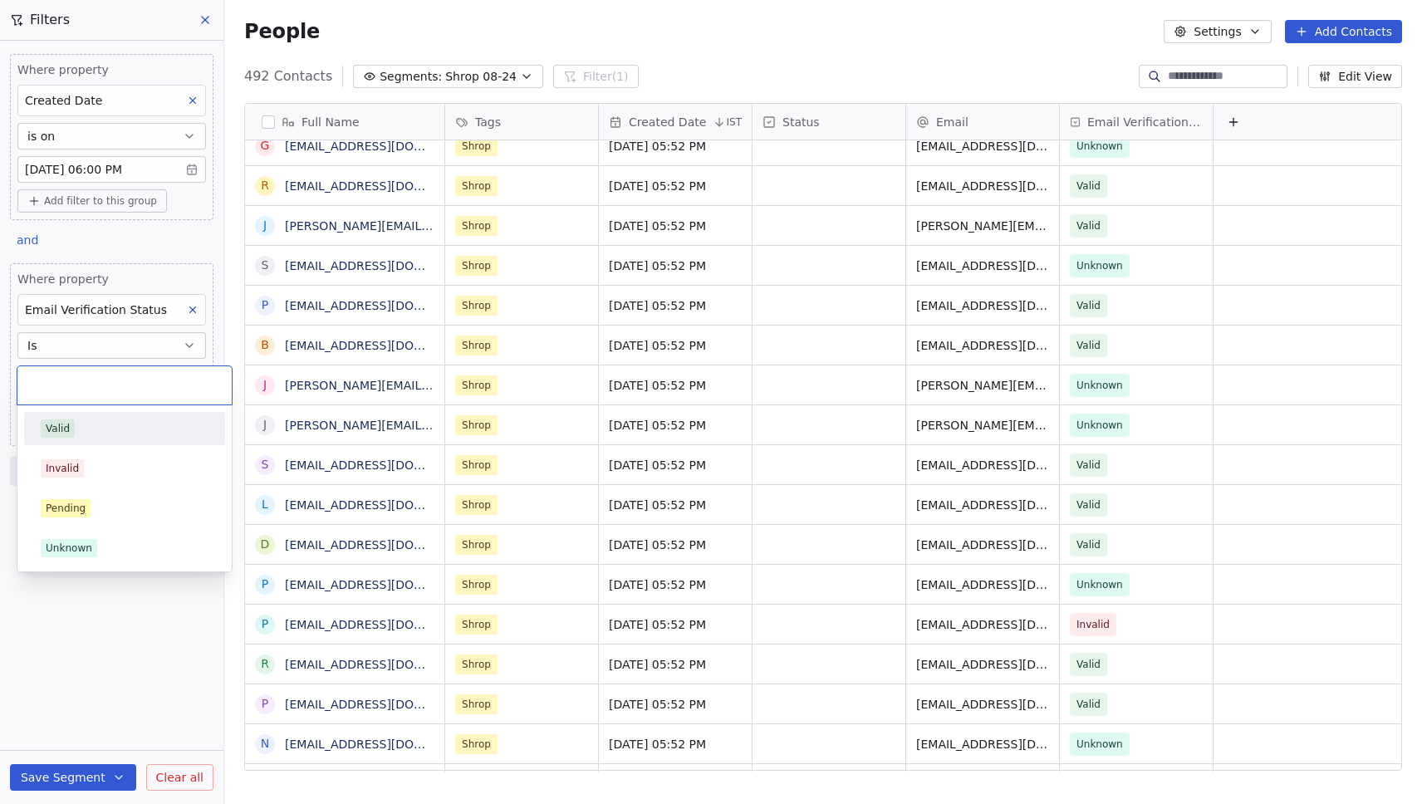
click at [88, 436] on div "Valid" at bounding box center [125, 429] width 168 height 18
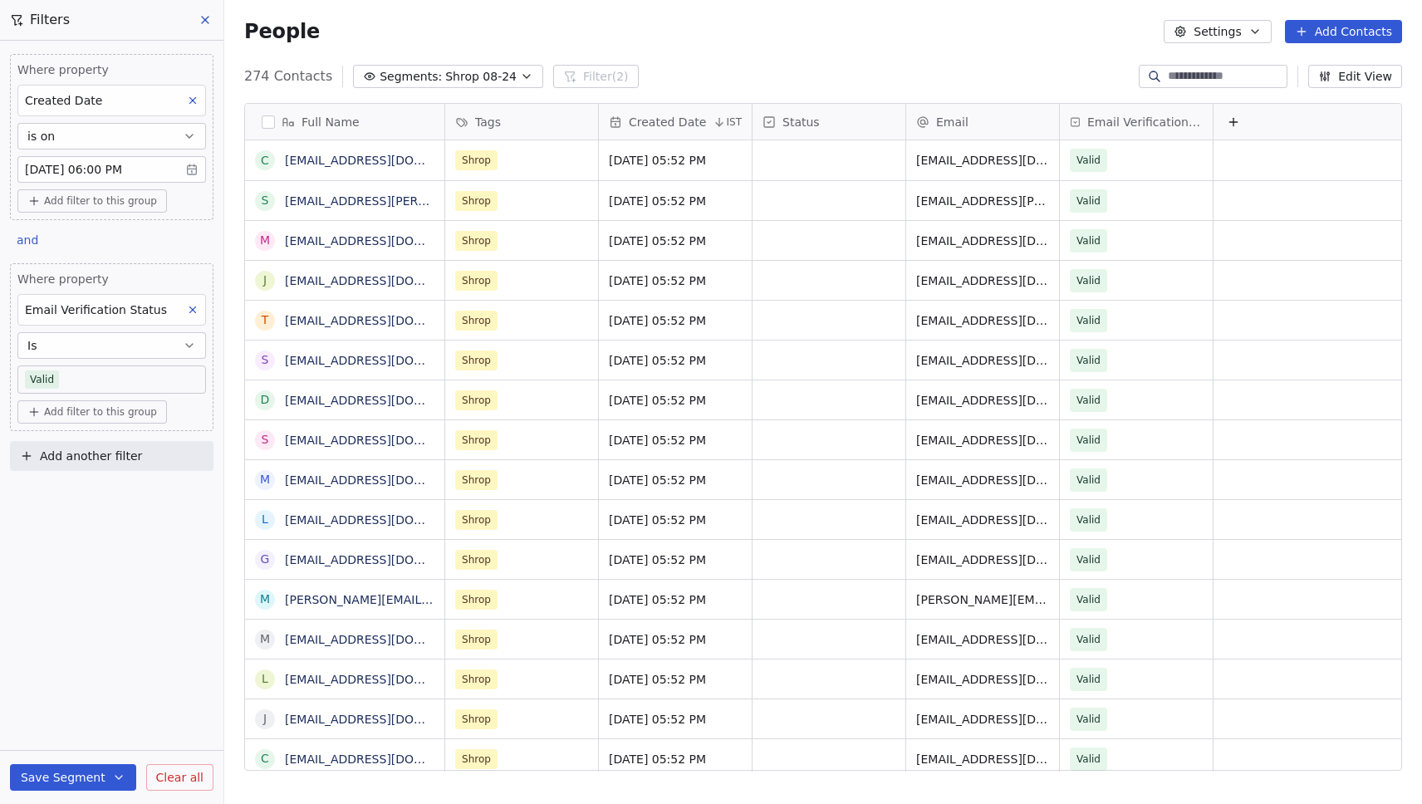
click at [200, 19] on icon at bounding box center [205, 19] width 13 height 13
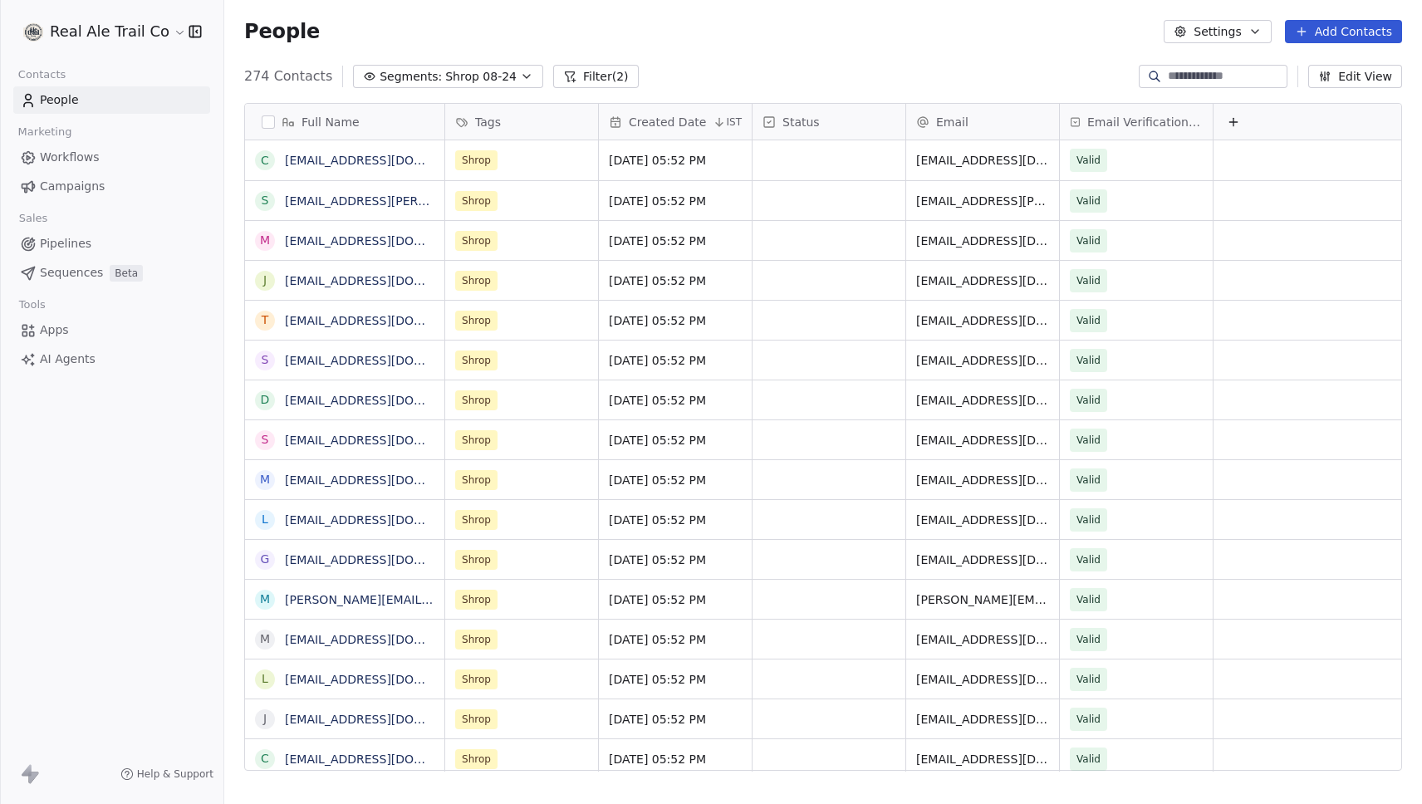
click at [167, 464] on div "Real Ale Trail Co Contacts People Marketing Workflows Campaigns Sales Pipelines…" at bounding box center [111, 402] width 223 height 804
click at [560, 65] on div "274 Contacts Segments: Shrop 08-24 Filter (2) Edit View" at bounding box center [823, 76] width 1198 height 27
click at [89, 184] on span "Campaigns" at bounding box center [72, 186] width 65 height 17
click at [69, 168] on link "Workflows" at bounding box center [111, 157] width 197 height 27
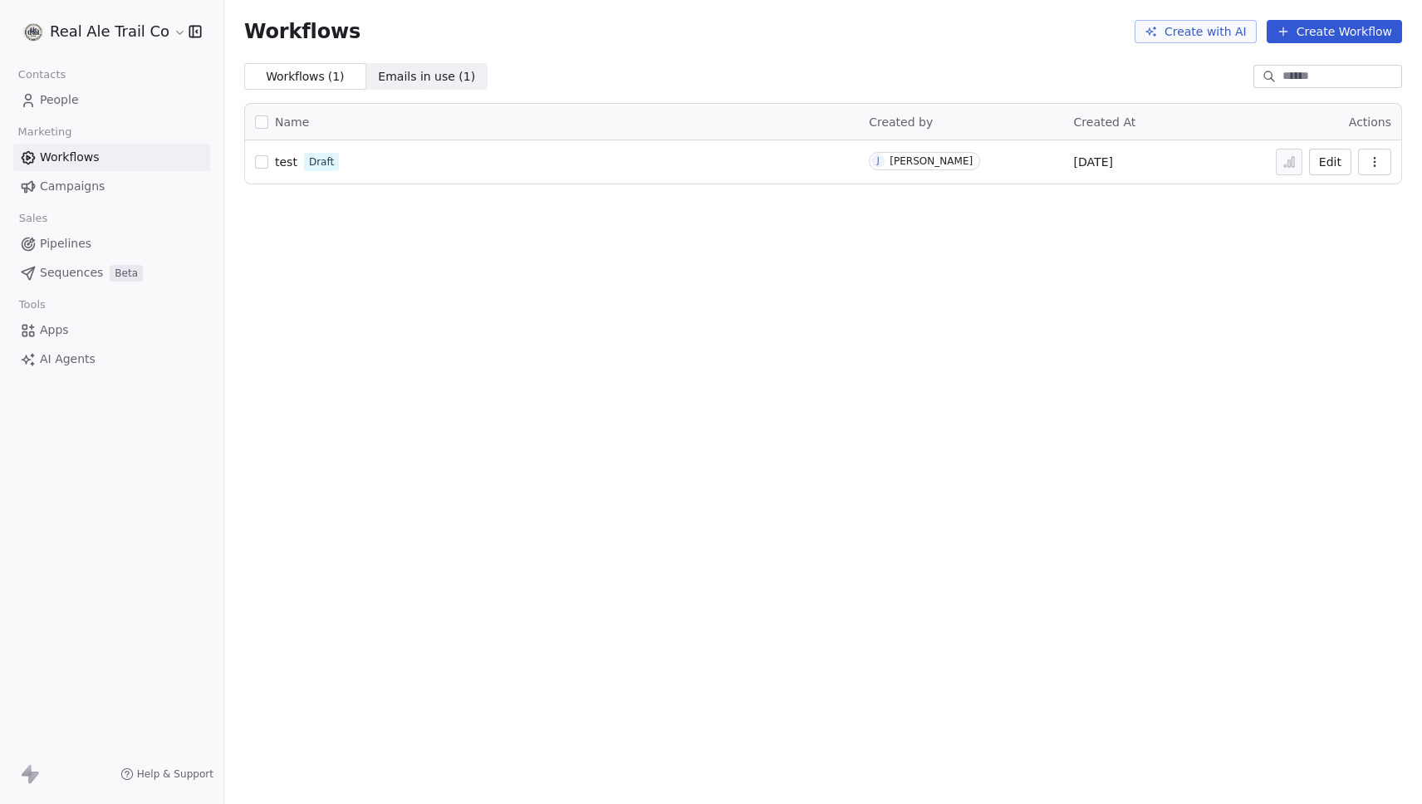
click at [76, 179] on span "Campaigns" at bounding box center [72, 186] width 65 height 17
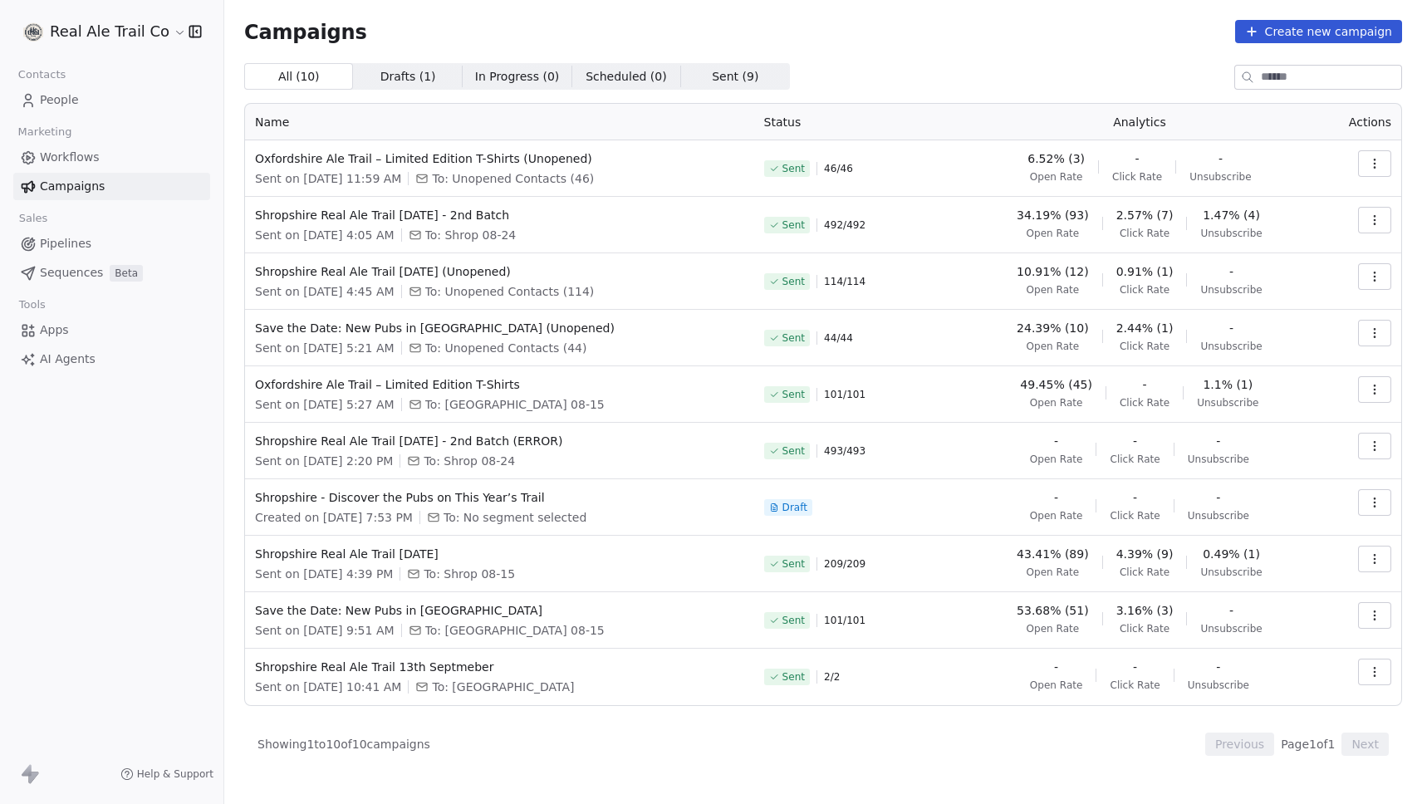
click at [96, 501] on div "Real Ale Trail Co Contacts People Marketing Workflows Campaigns Sales Pipelines…" at bounding box center [111, 402] width 223 height 804
click at [461, 439] on span "Shropshire Real Ale Trail [DATE] - 2nd Batch (ERROR)" at bounding box center [499, 441] width 489 height 17
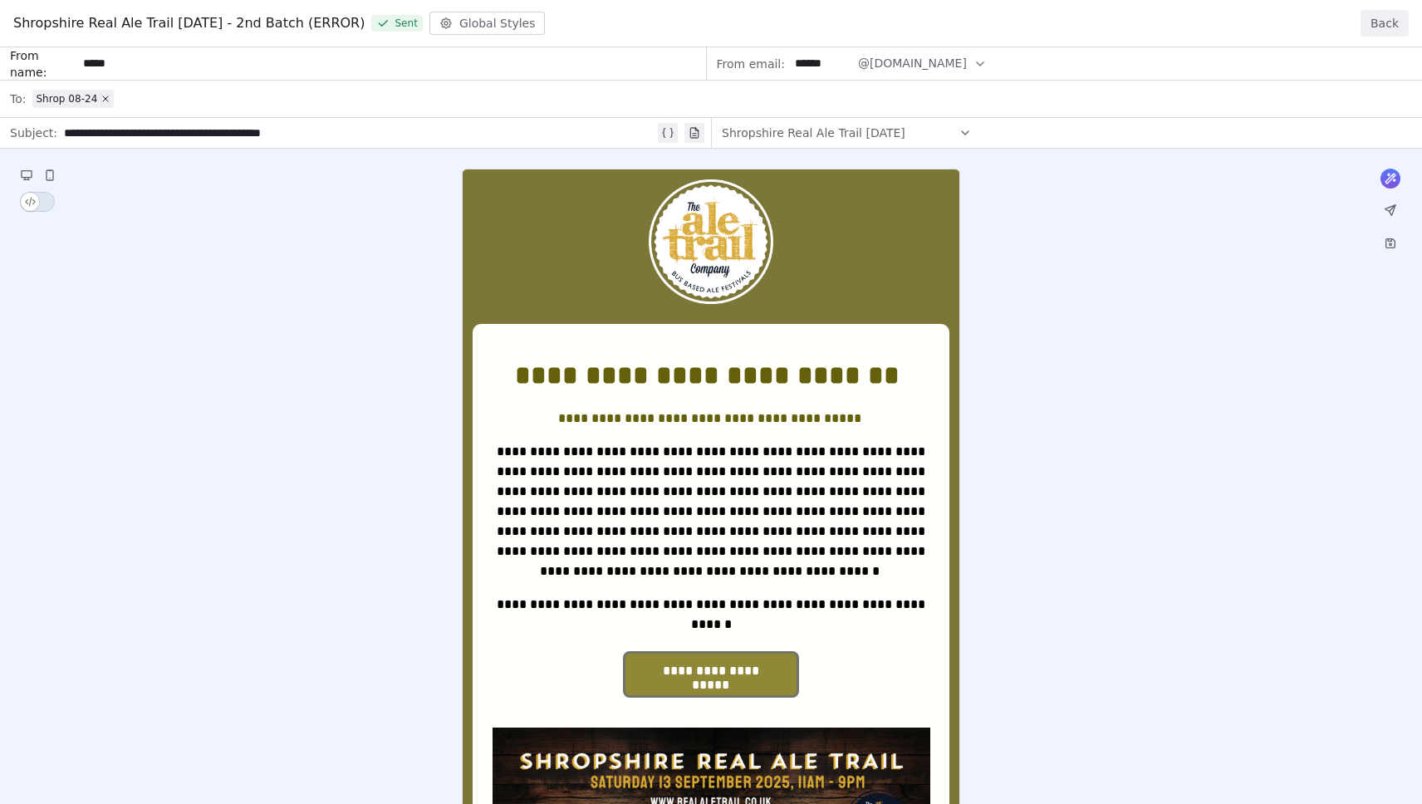
click at [882, 69] on div "**********" at bounding box center [711, 673] width 1422 height 1253
click at [901, 59] on div "**********" at bounding box center [711, 673] width 1422 height 1253
click at [908, 60] on div "**********" at bounding box center [711, 673] width 1422 height 1253
click at [1377, 20] on button "Back" at bounding box center [1385, 23] width 48 height 27
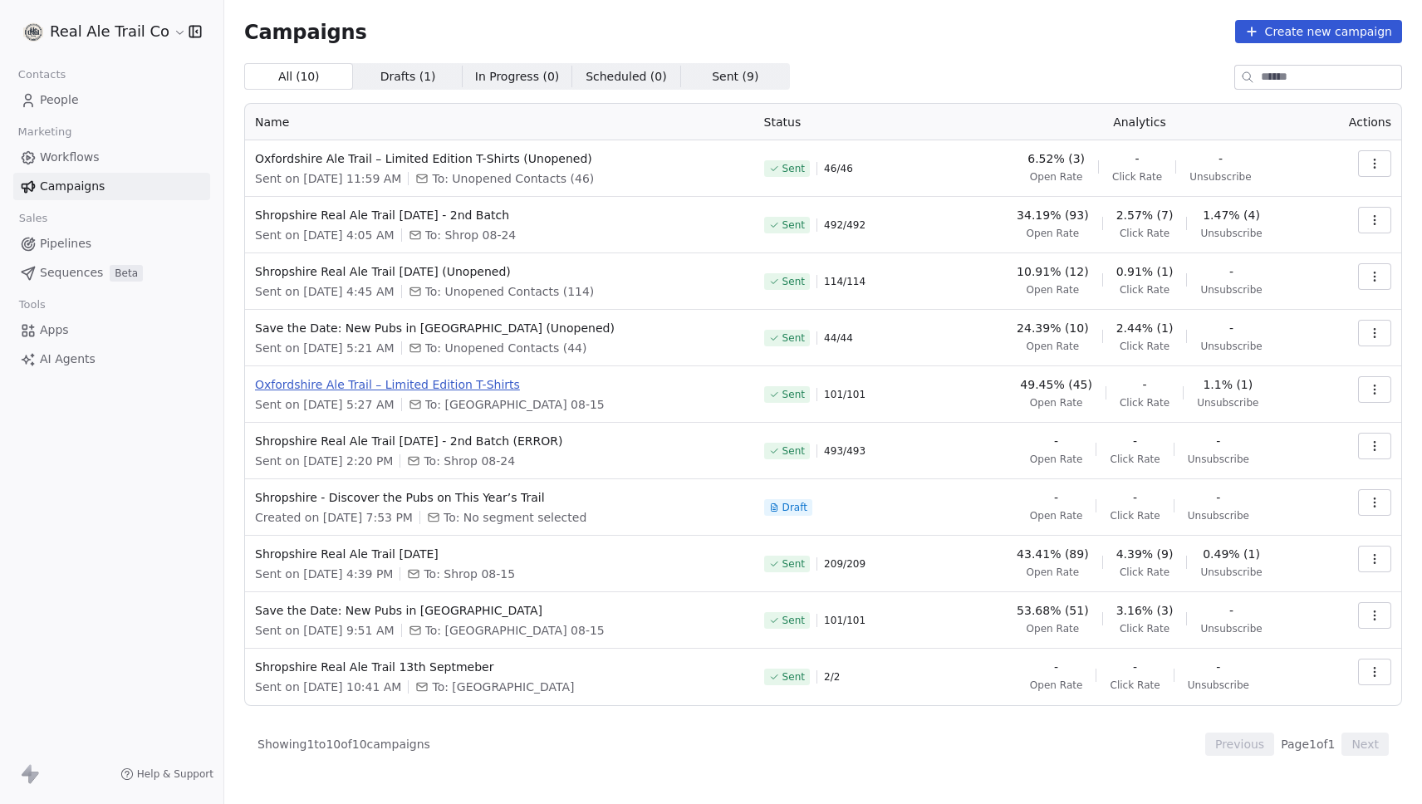
click at [467, 386] on span "Oxfordshire Ale Trail – Limited Edition T-Shirts" at bounding box center [499, 384] width 489 height 17
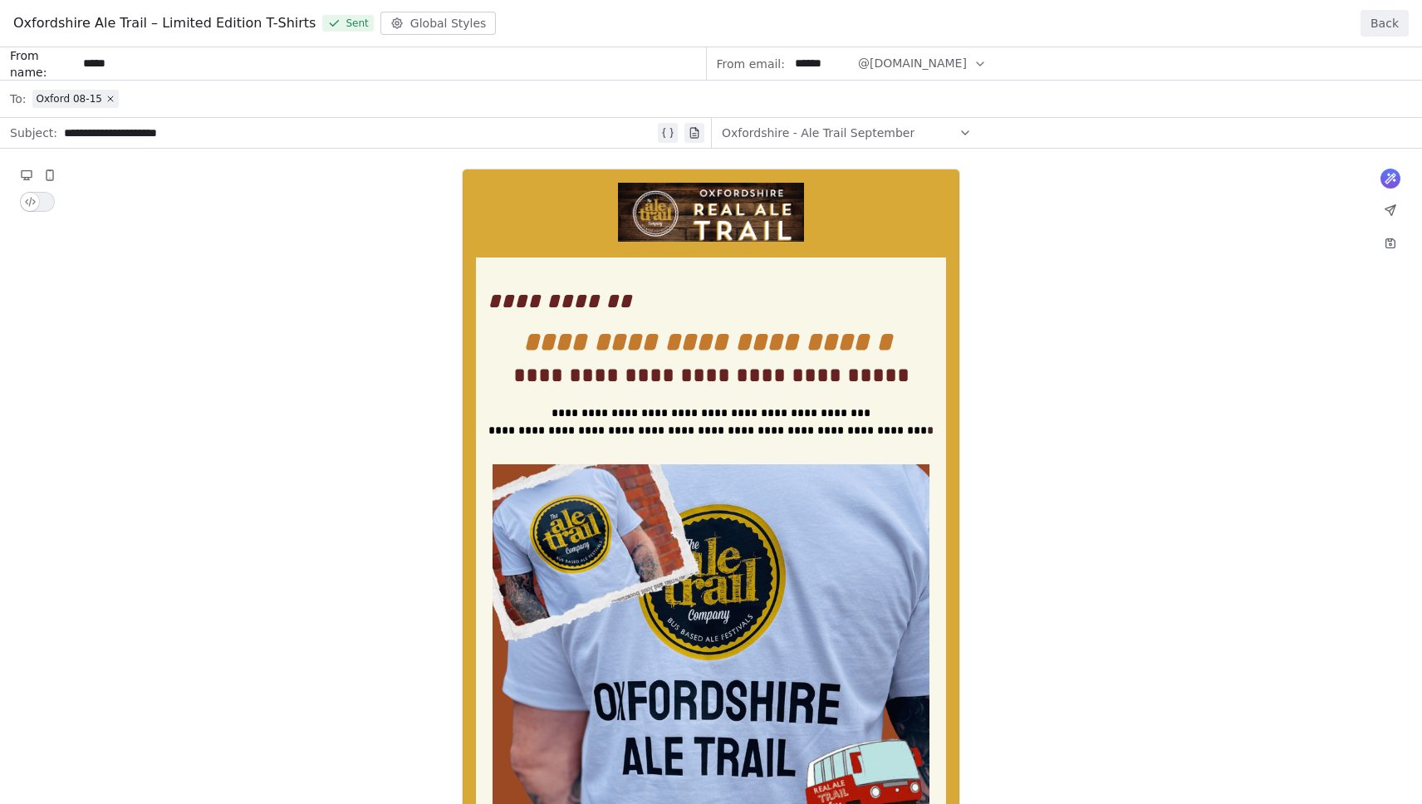
click at [1398, 18] on button "Back" at bounding box center [1385, 23] width 48 height 27
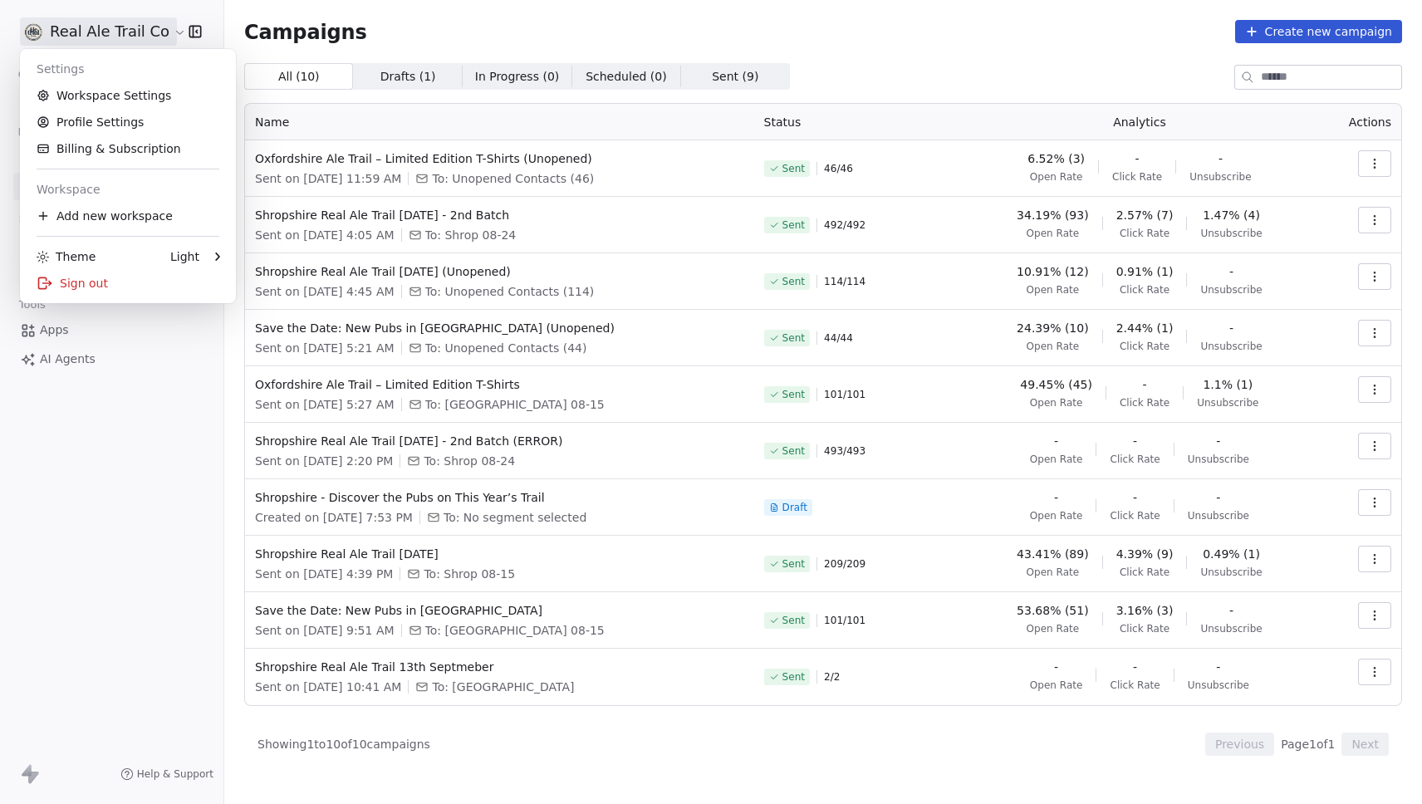
click at [61, 35] on html "Real Ale Trail Co Contacts People Marketing Workflows Campaigns Sales Pipelines…" at bounding box center [711, 402] width 1422 height 804
click at [71, 86] on link "Workspace Settings" at bounding box center [128, 95] width 203 height 27
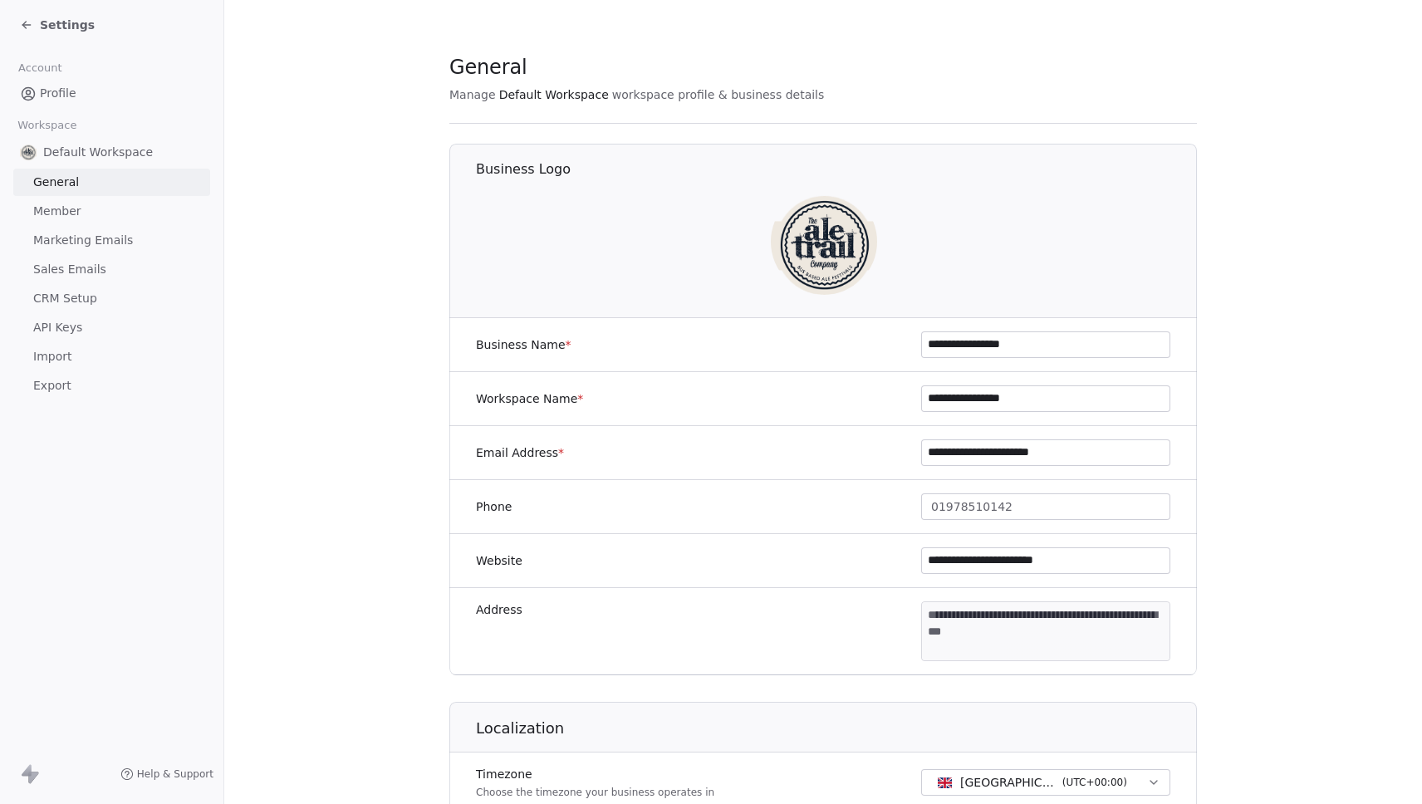
click at [89, 234] on span "Marketing Emails" at bounding box center [83, 240] width 100 height 17
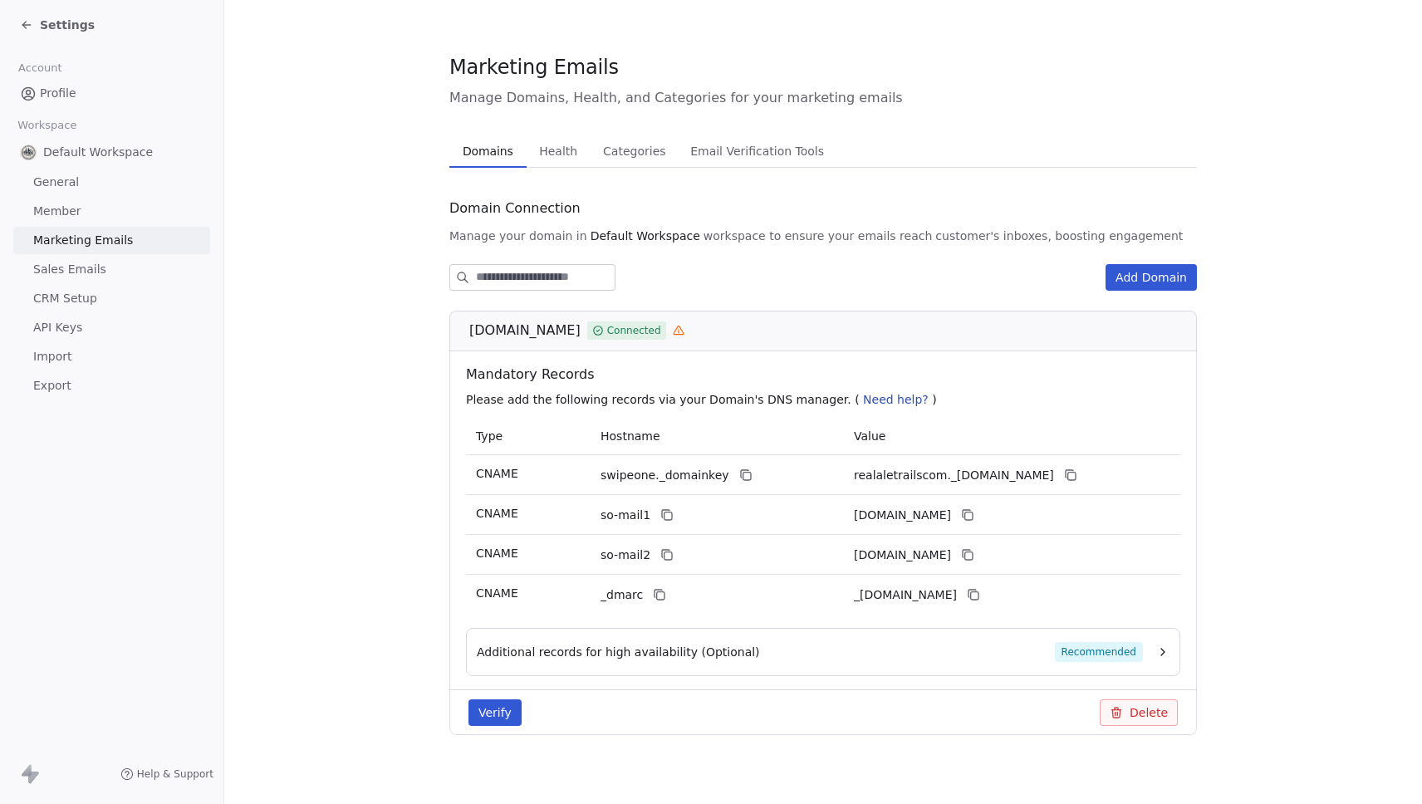
click at [668, 145] on div "Domains Domains Health Health Categories Categories Email Verification Tools Em…" at bounding box center [823, 151] width 748 height 33
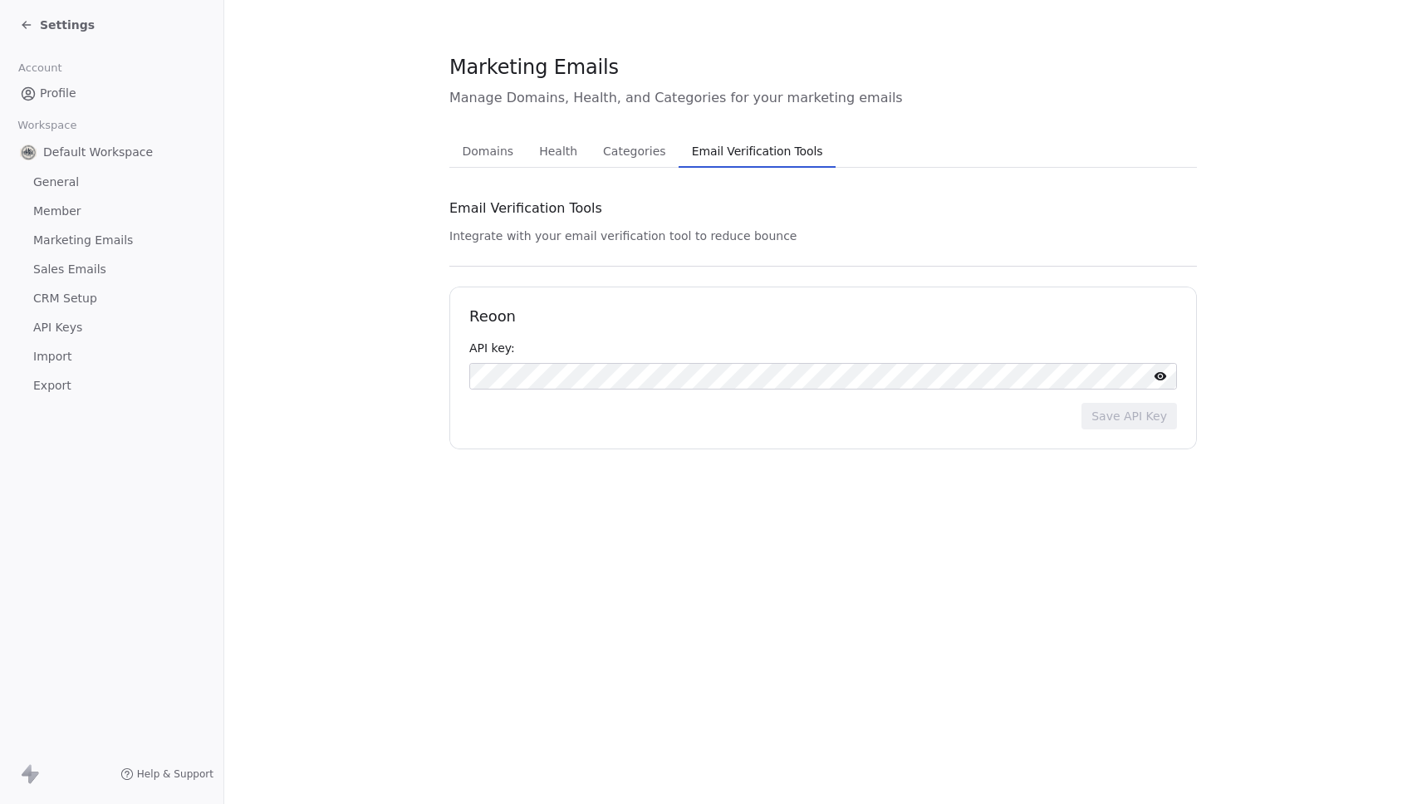
click at [484, 135] on button "Domains Domains" at bounding box center [487, 151] width 77 height 33
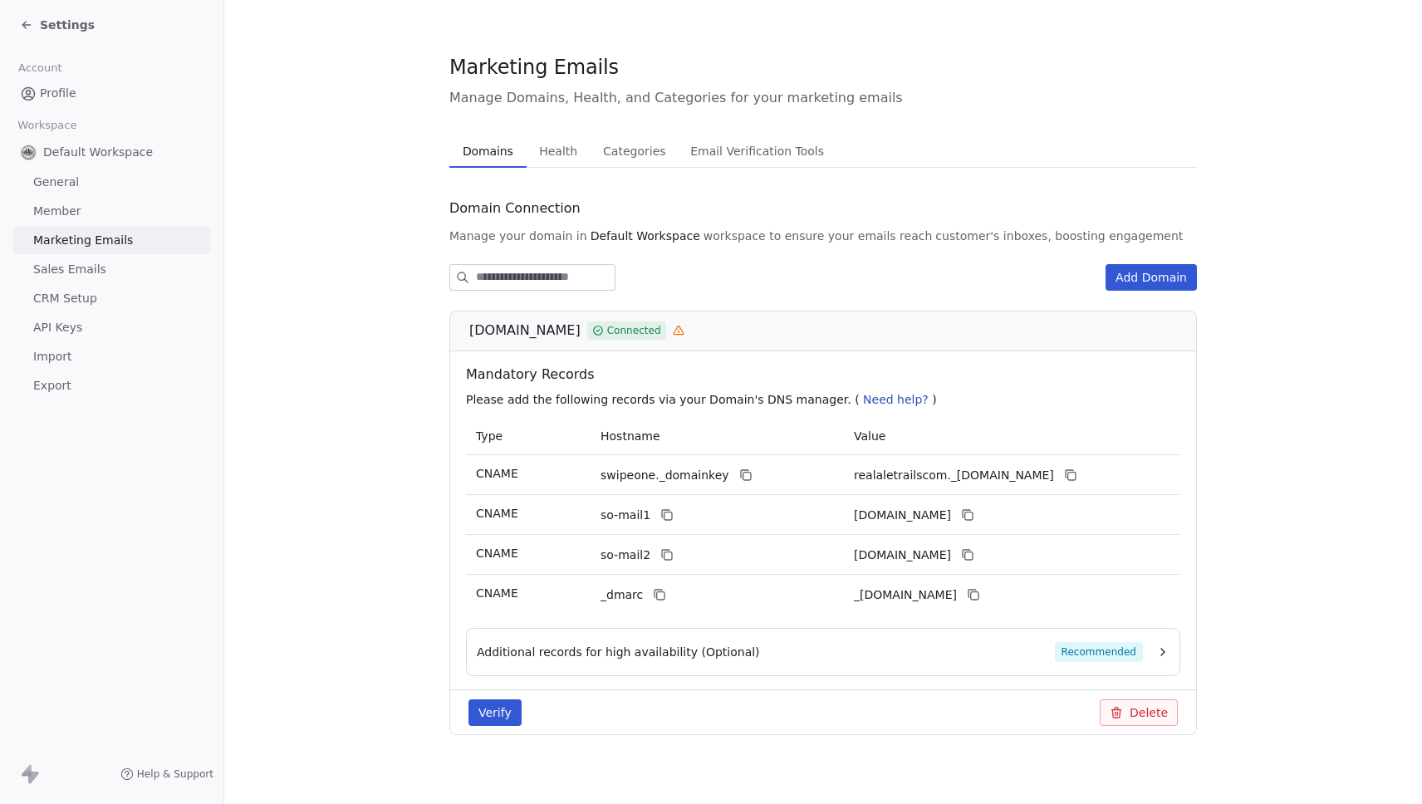
scroll to position [11, 0]
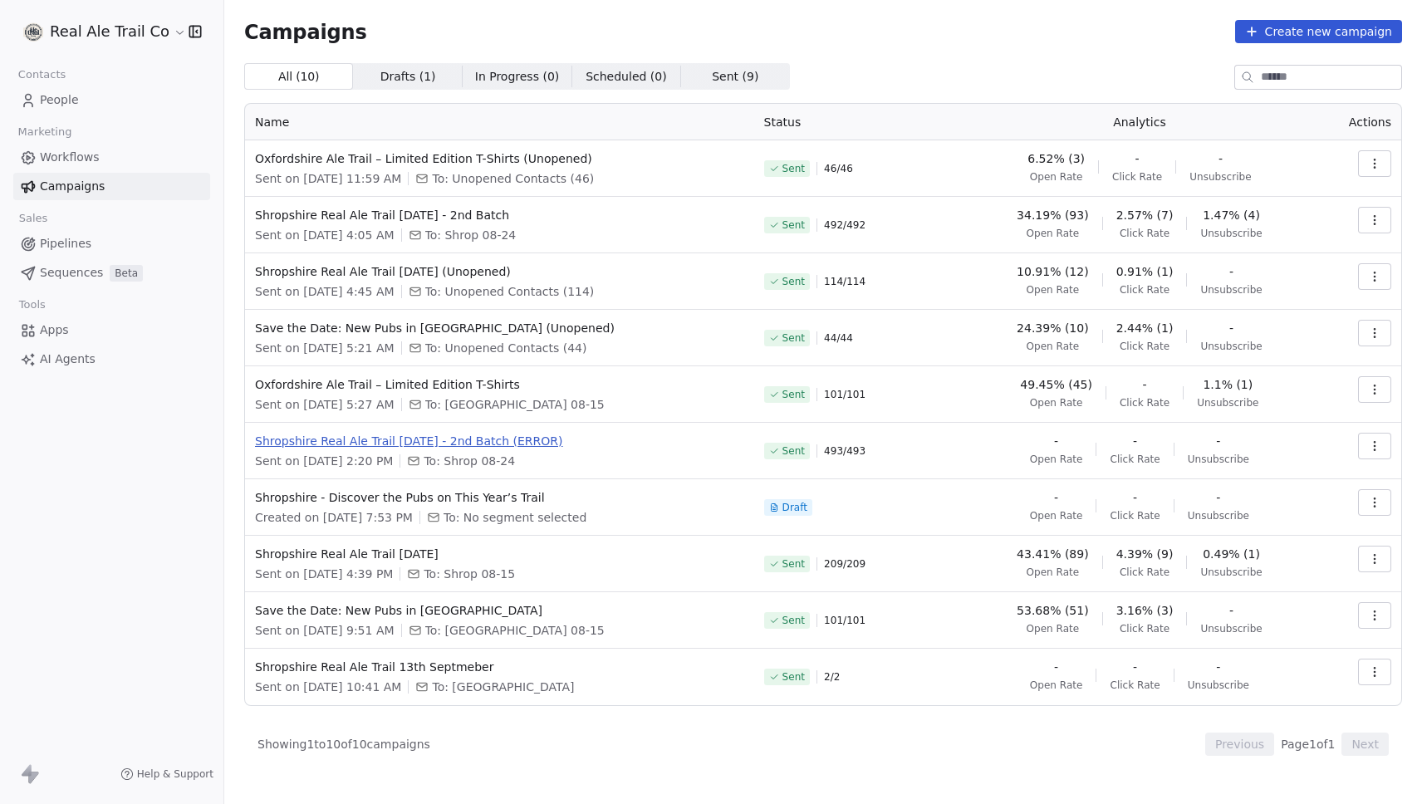
click at [582, 439] on span "Shropshire Real Ale Trail [DATE] - 2nd Batch (ERROR)" at bounding box center [499, 441] width 489 height 17
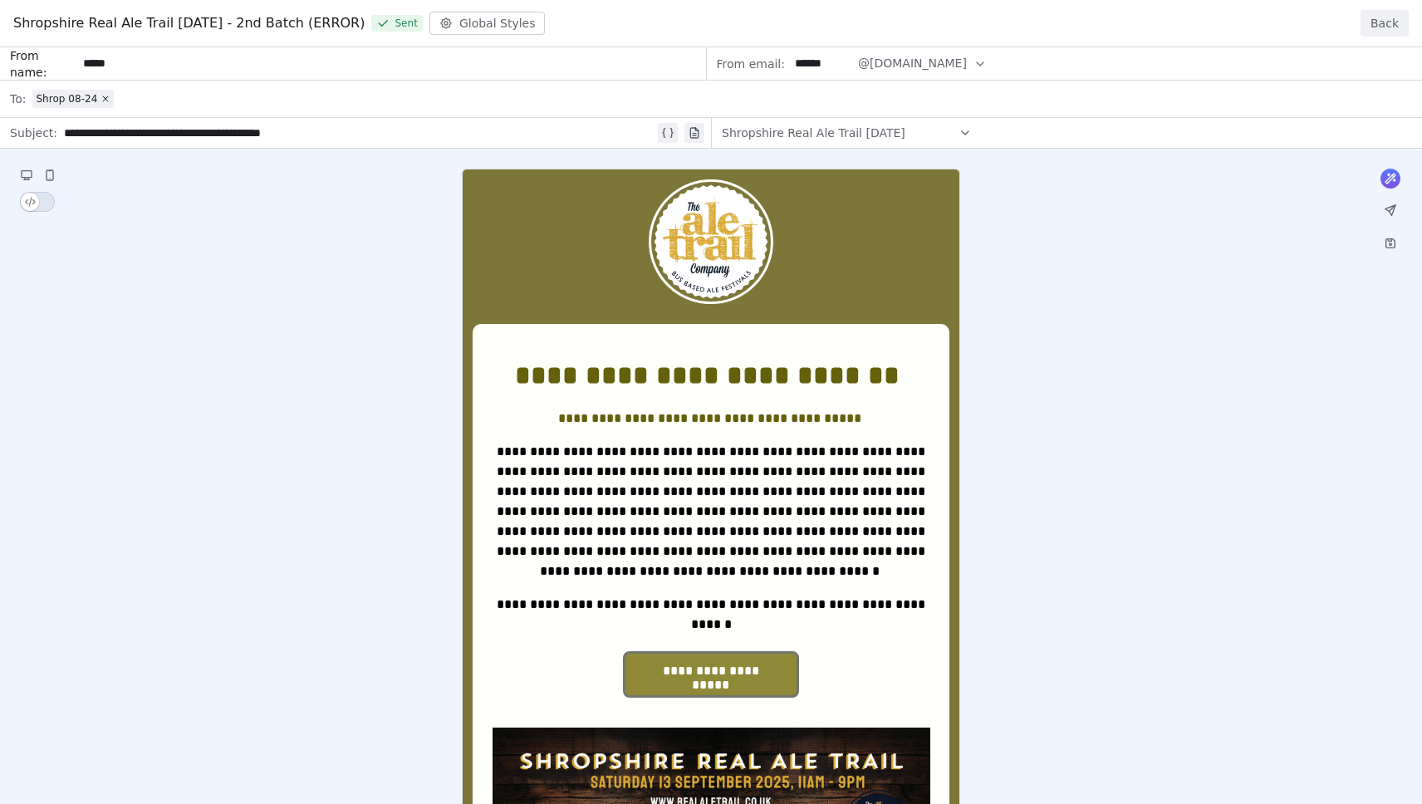
drag, startPoint x: 648, startPoint y: 447, endPoint x: 620, endPoint y: 437, distance: 30.0
